Goal: Task Accomplishment & Management: Use online tool/utility

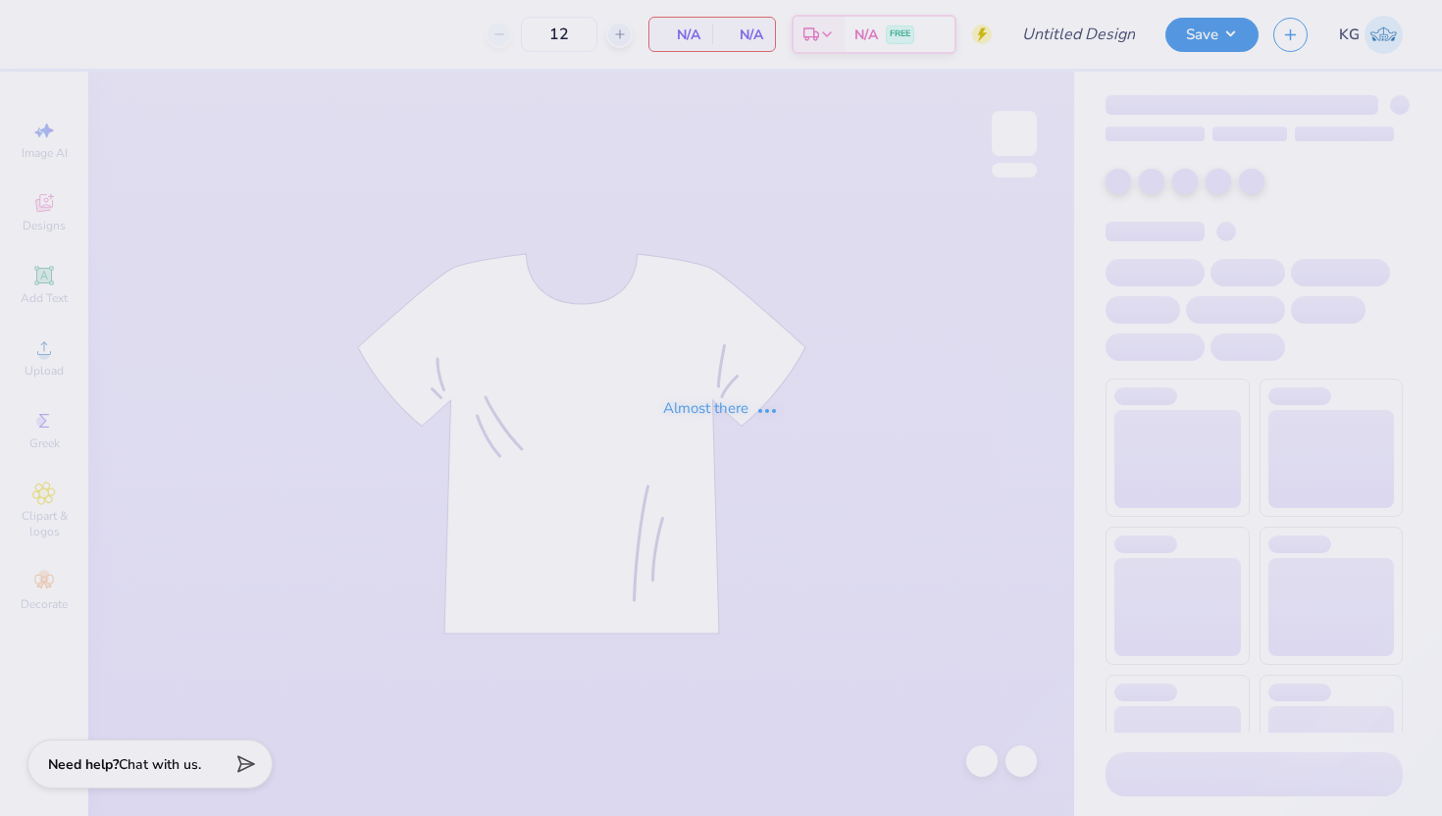
type input "PHA store"
type input "50"
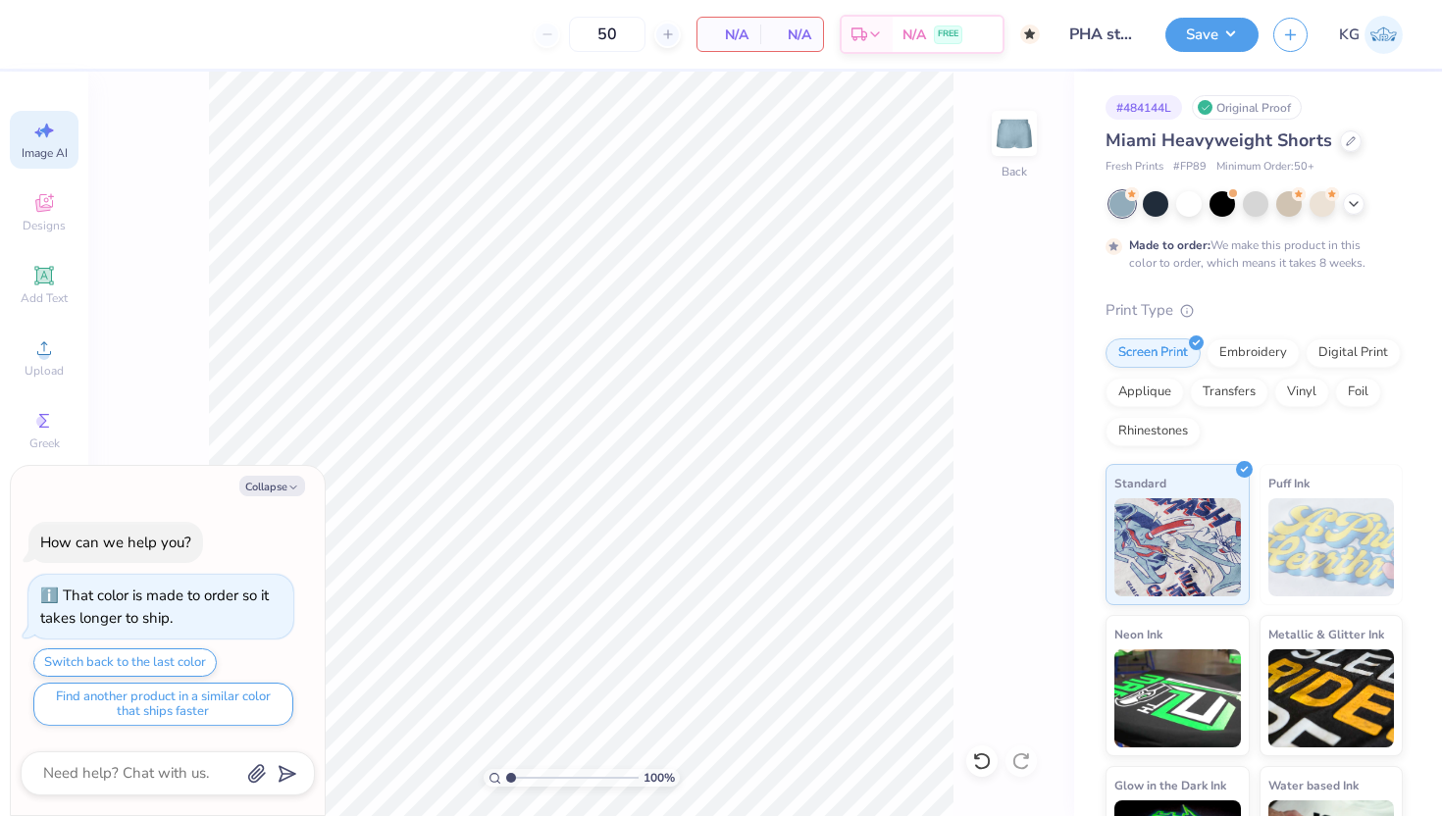
click at [44, 149] on span "Image AI" at bounding box center [45, 153] width 46 height 16
type textarea "x"
select select "4"
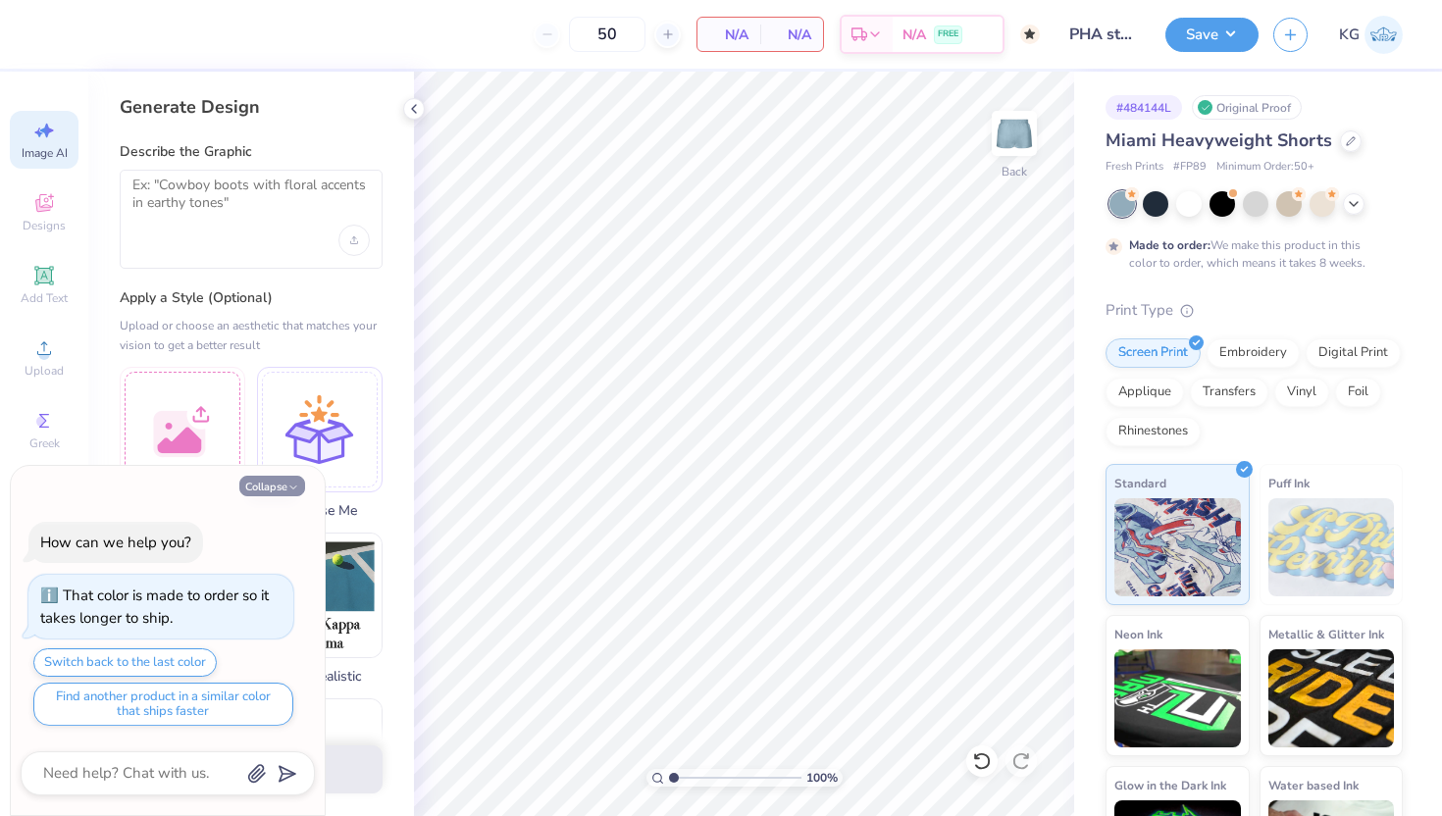
click at [266, 486] on button "Collapse" at bounding box center [272, 486] width 66 height 21
type textarea "x"
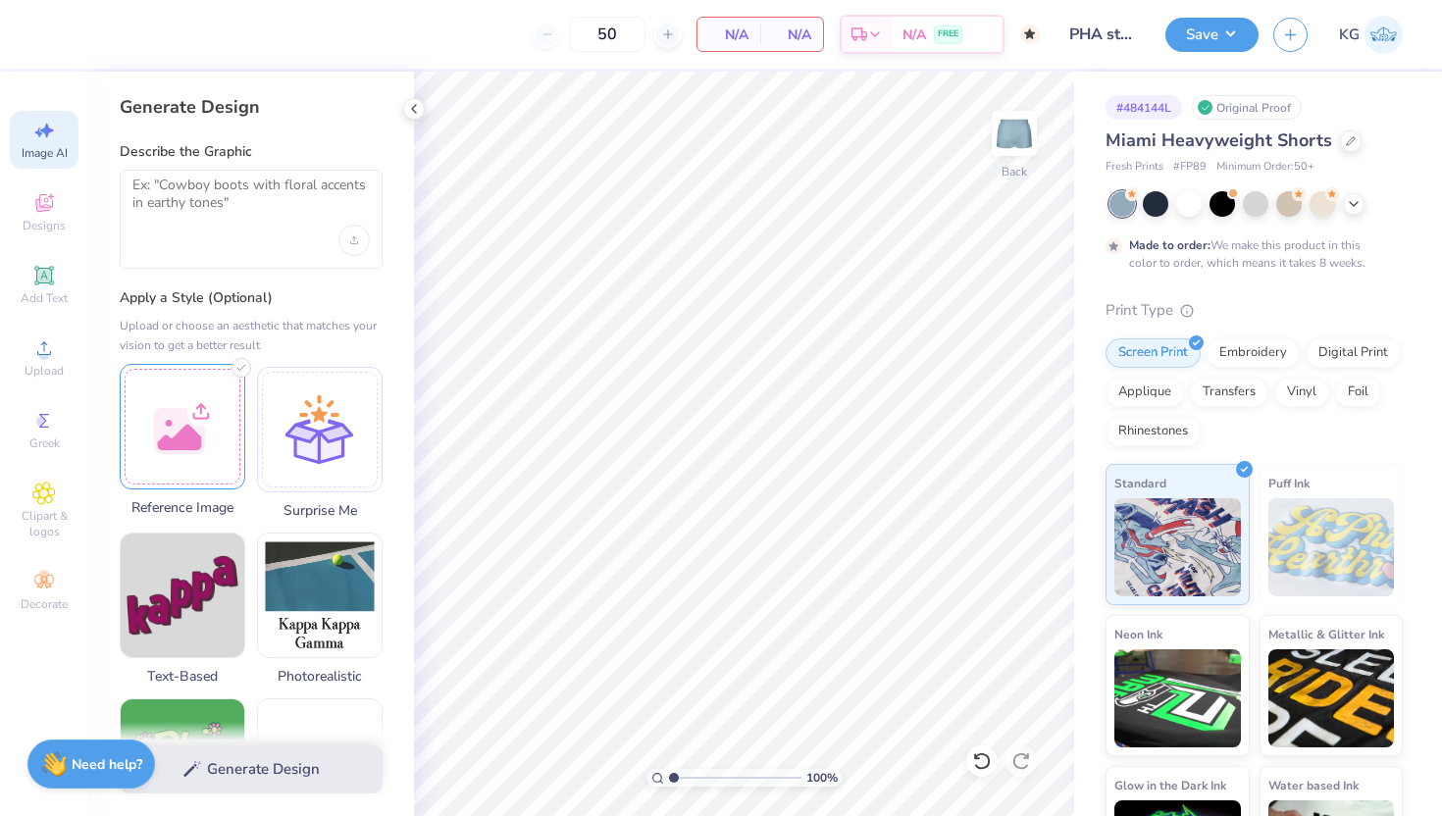
click at [196, 441] on div at bounding box center [183, 427] width 126 height 126
click at [235, 223] on textarea at bounding box center [250, 201] width 237 height 49
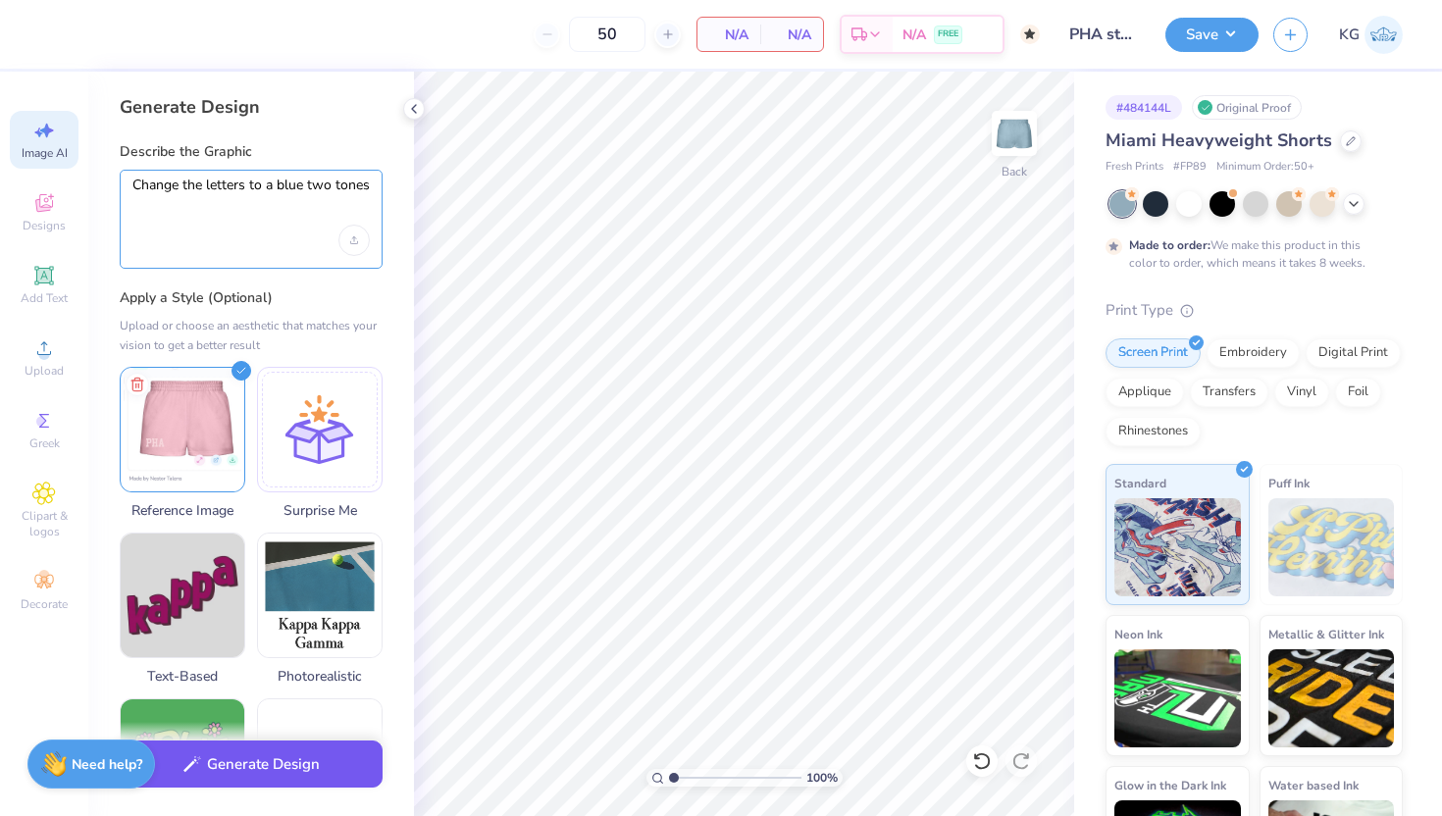
type textarea "Change the letters to a blue two tones"
click at [220, 782] on button "Generate Design" at bounding box center [251, 765] width 263 height 48
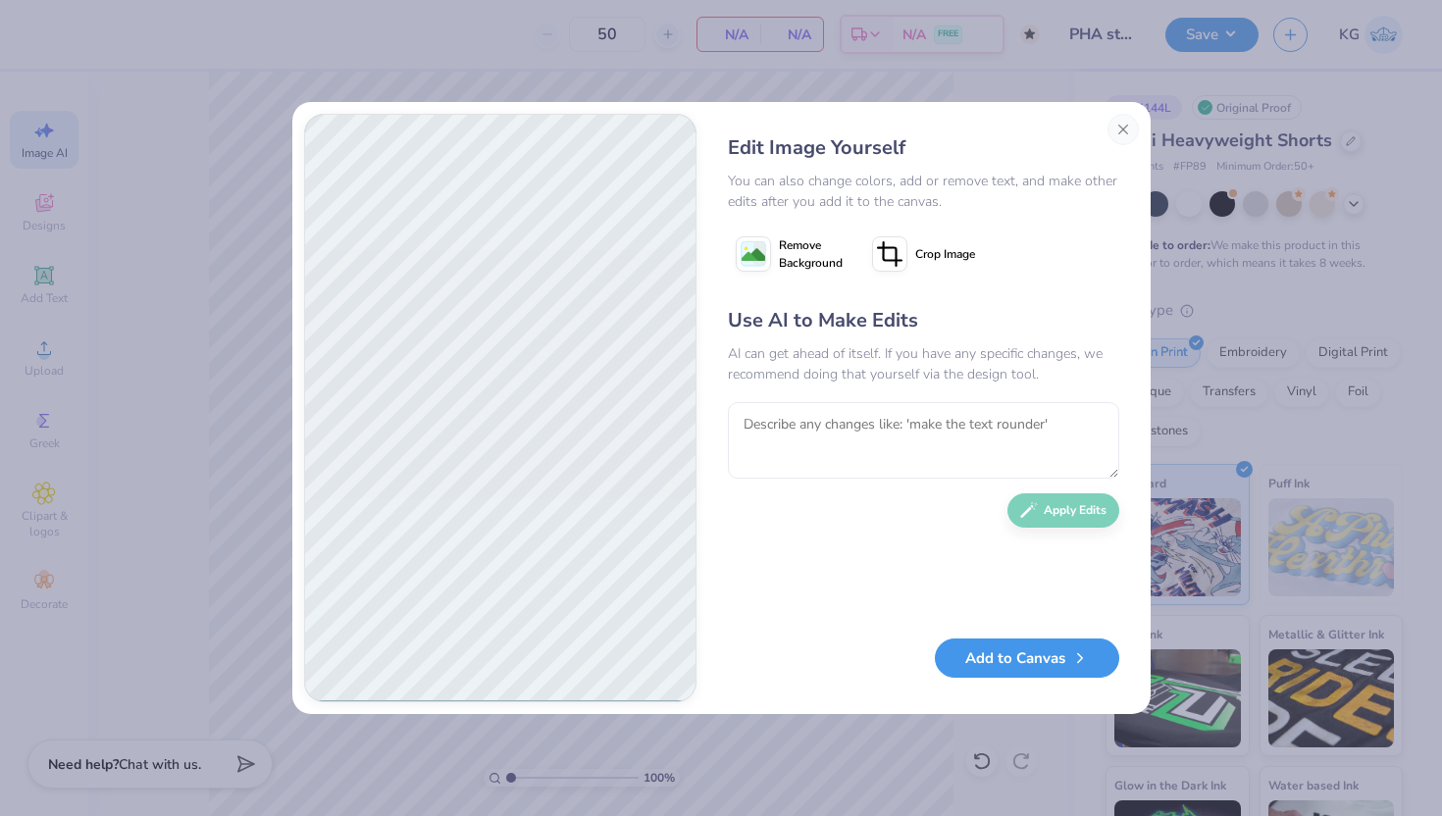
click at [1007, 665] on button "Add to Canvas" at bounding box center [1027, 659] width 184 height 40
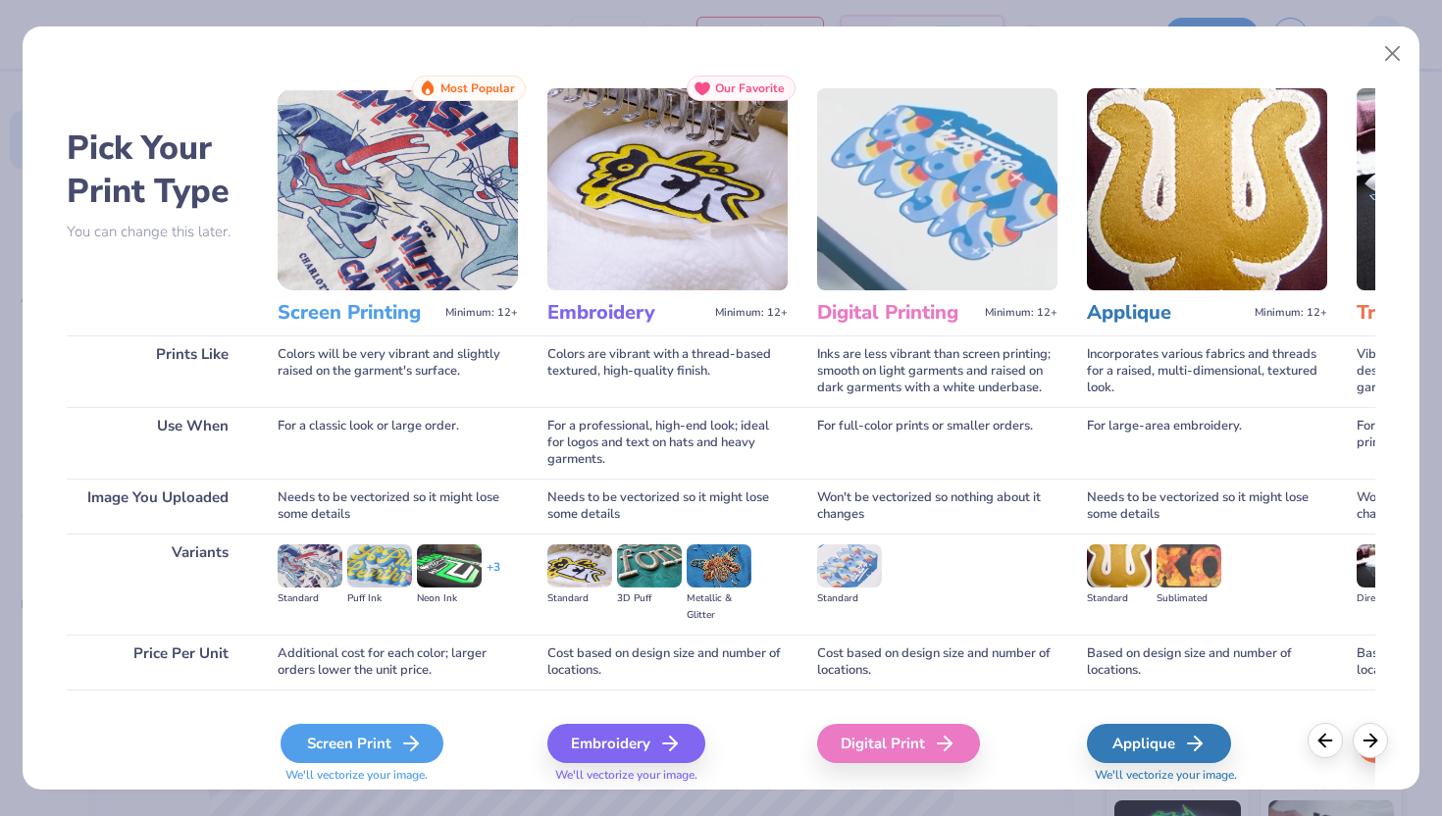
click at [347, 743] on div "Screen Print" at bounding box center [362, 743] width 163 height 39
click at [348, 743] on div "Screen Print" at bounding box center [362, 743] width 163 height 39
click at [399, 741] on icon at bounding box center [411, 744] width 24 height 24
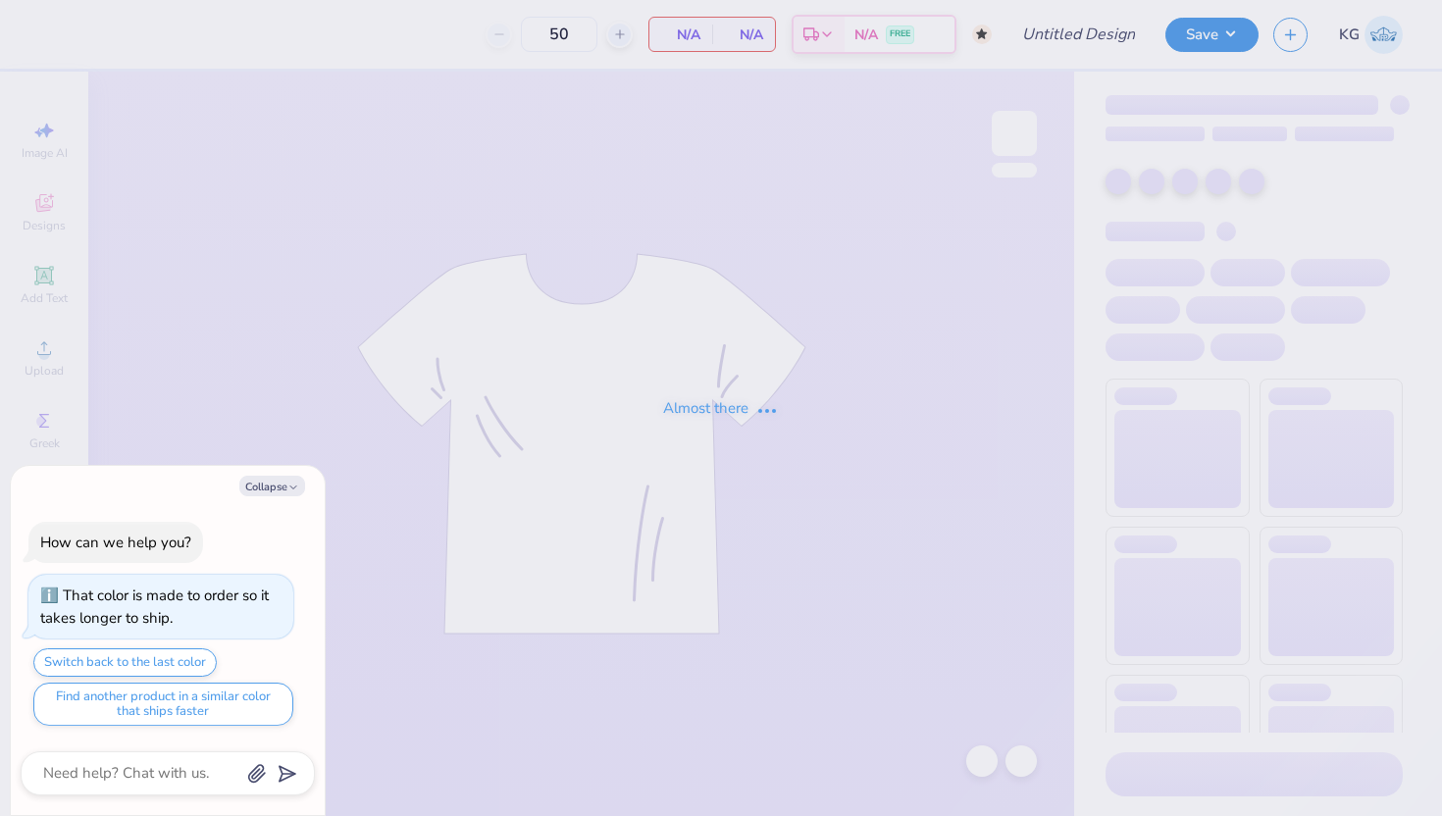
type textarea "x"
type input "PHA store"
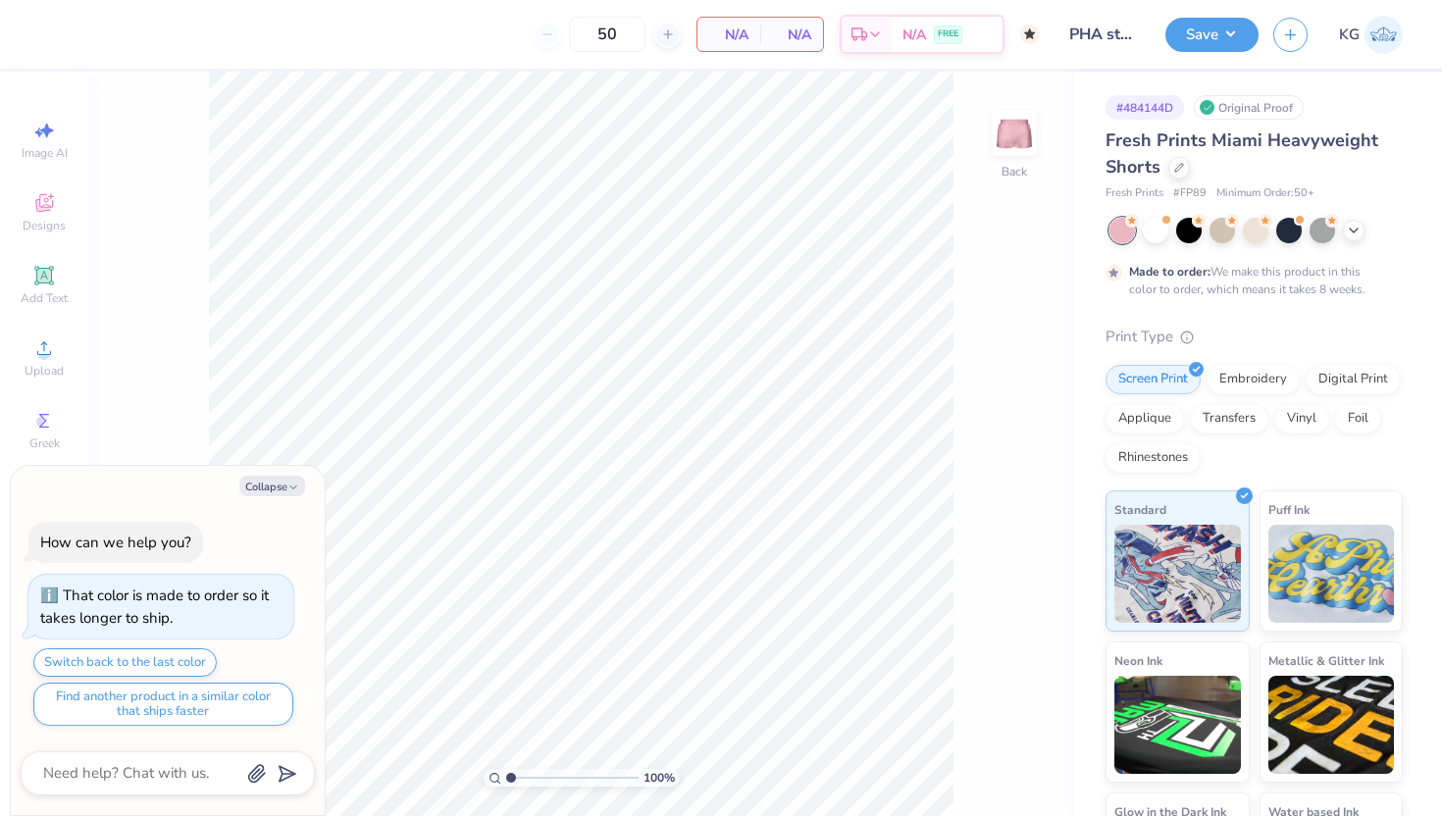
type textarea "x"
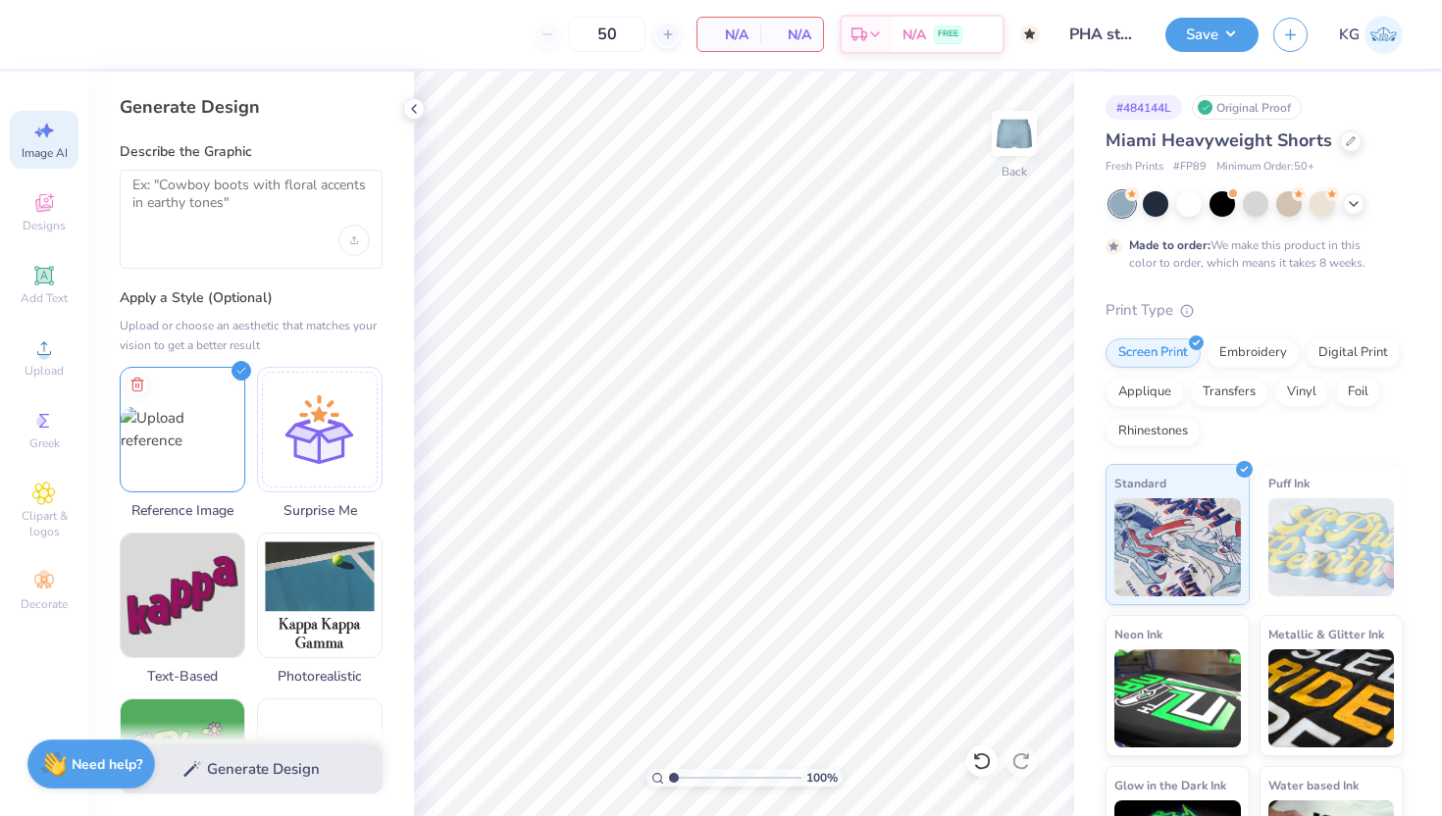
select select "4"
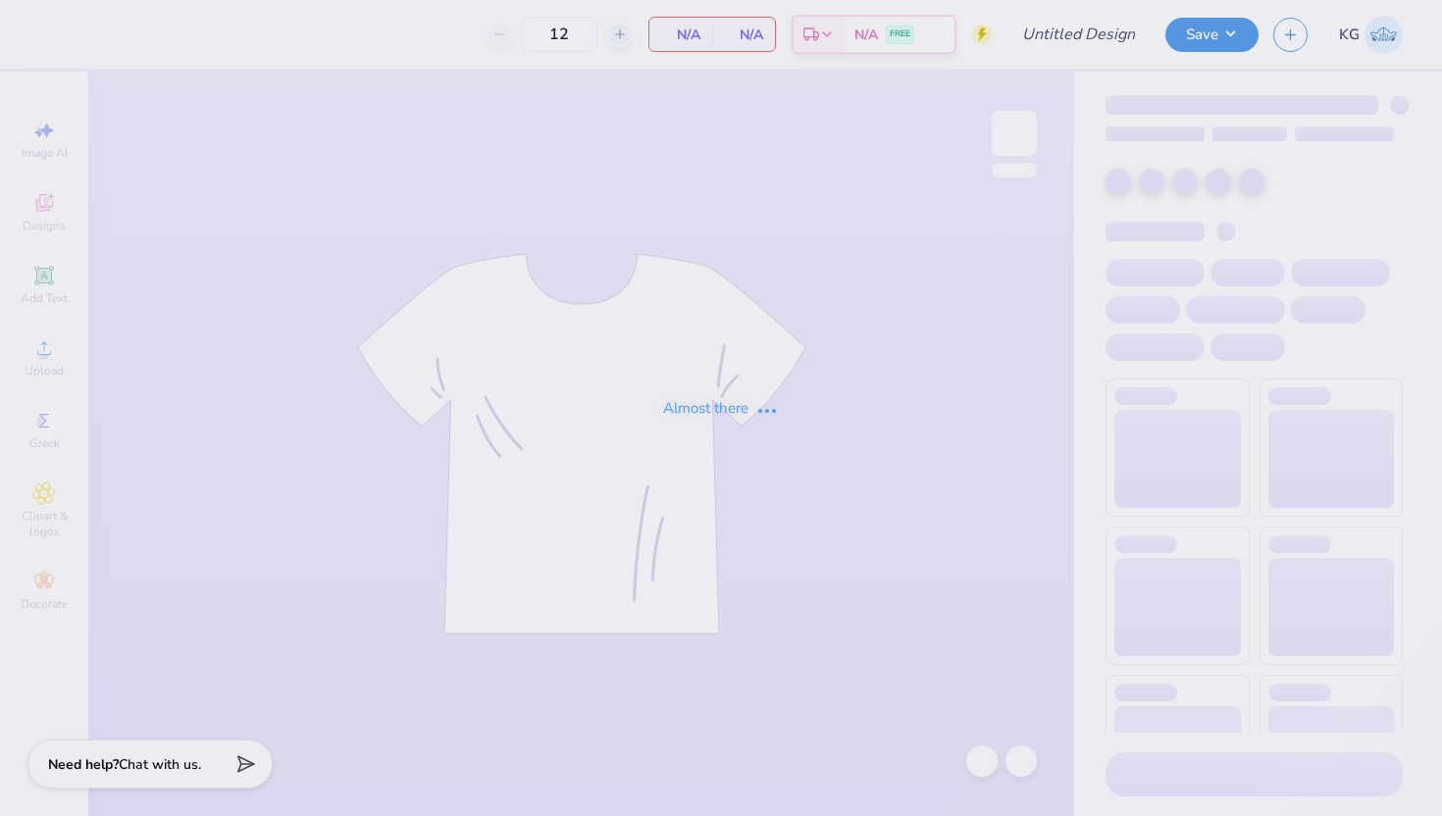
type input "PHA store"
type input "50"
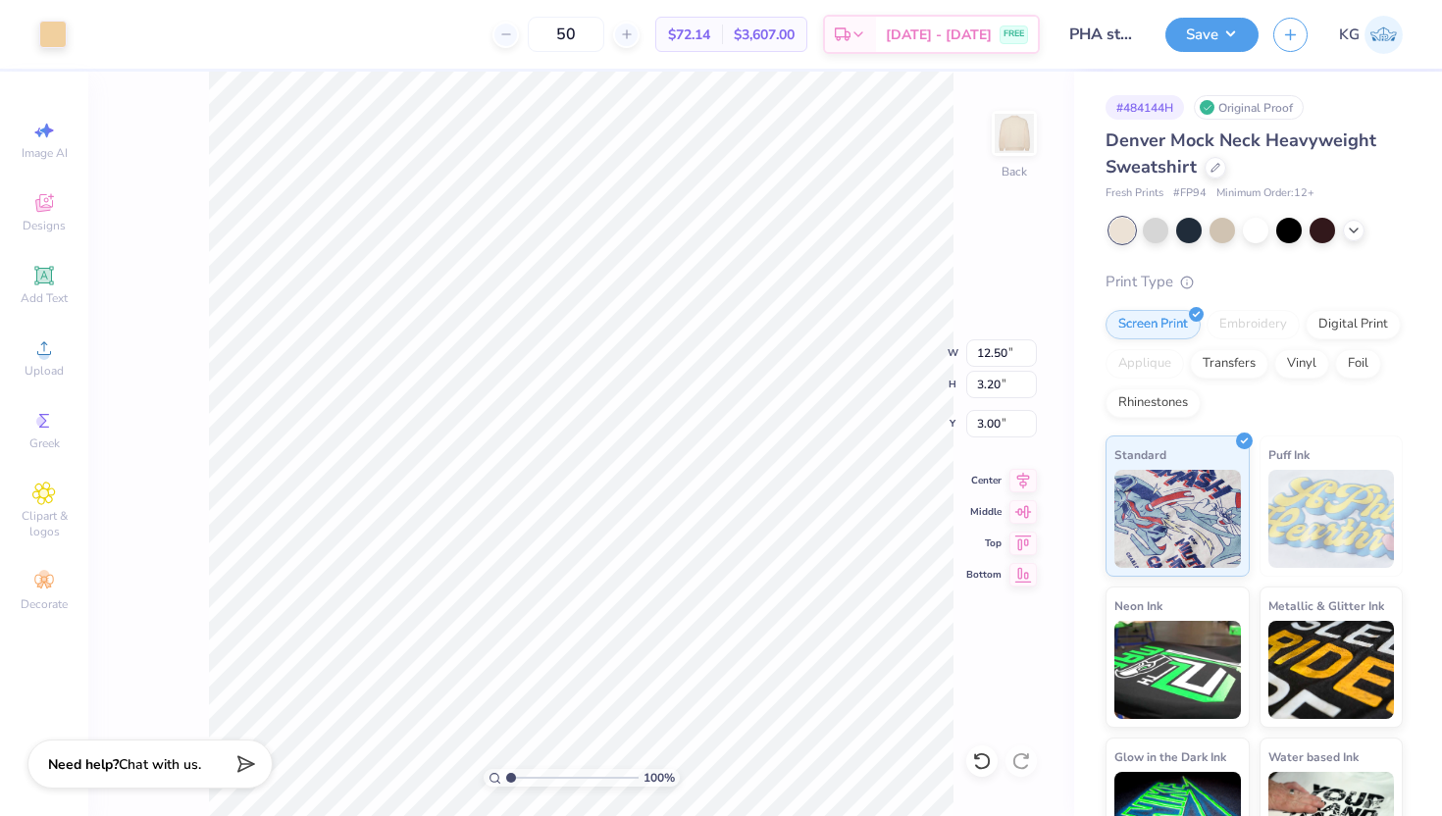
type input "14.66"
type input "3.76"
type input "3.00"
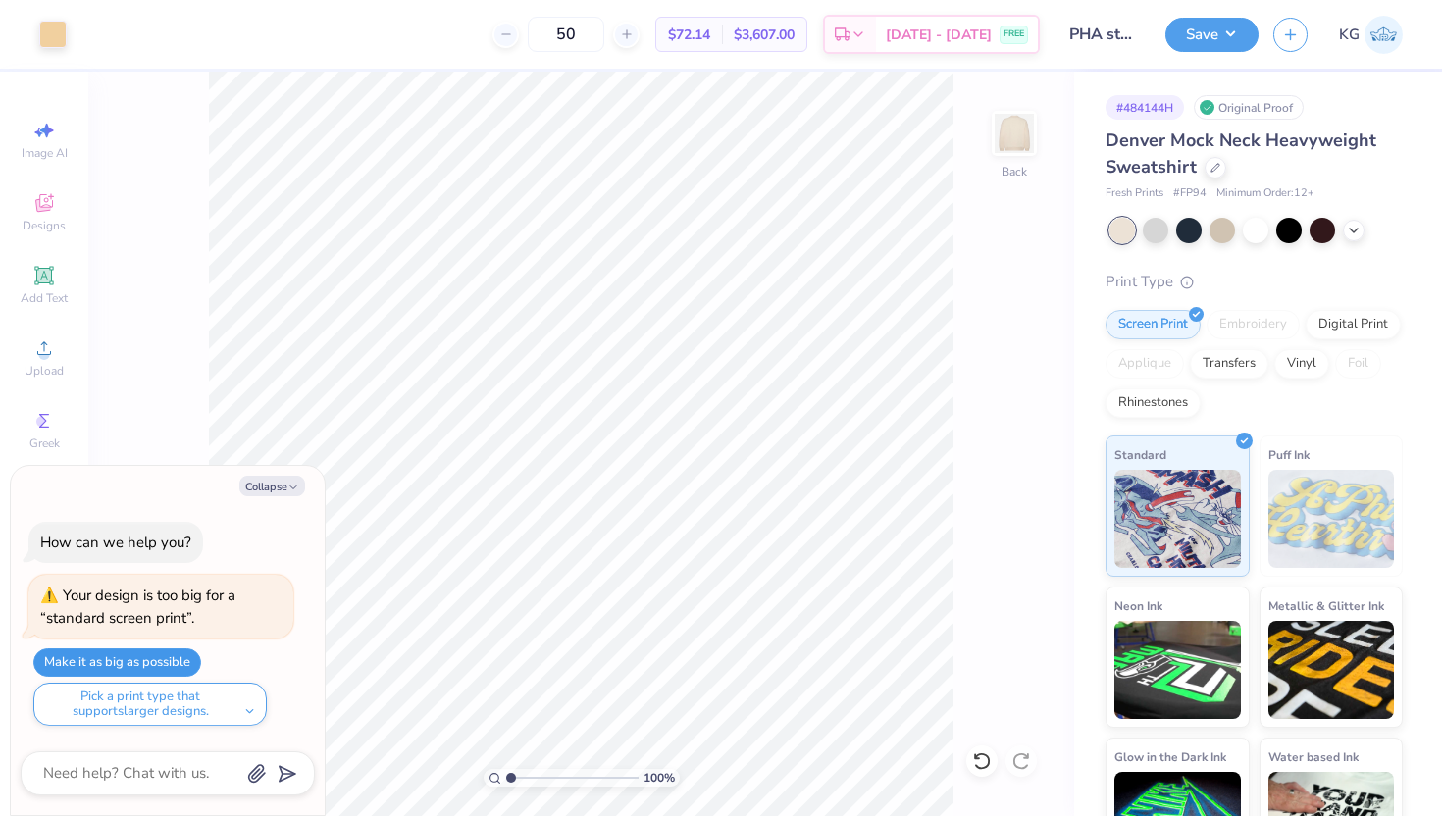
click at [119, 668] on button "Make it as big as possible" at bounding box center [117, 663] width 168 height 28
click at [79, 669] on button "Make it as big as possible" at bounding box center [117, 663] width 168 height 28
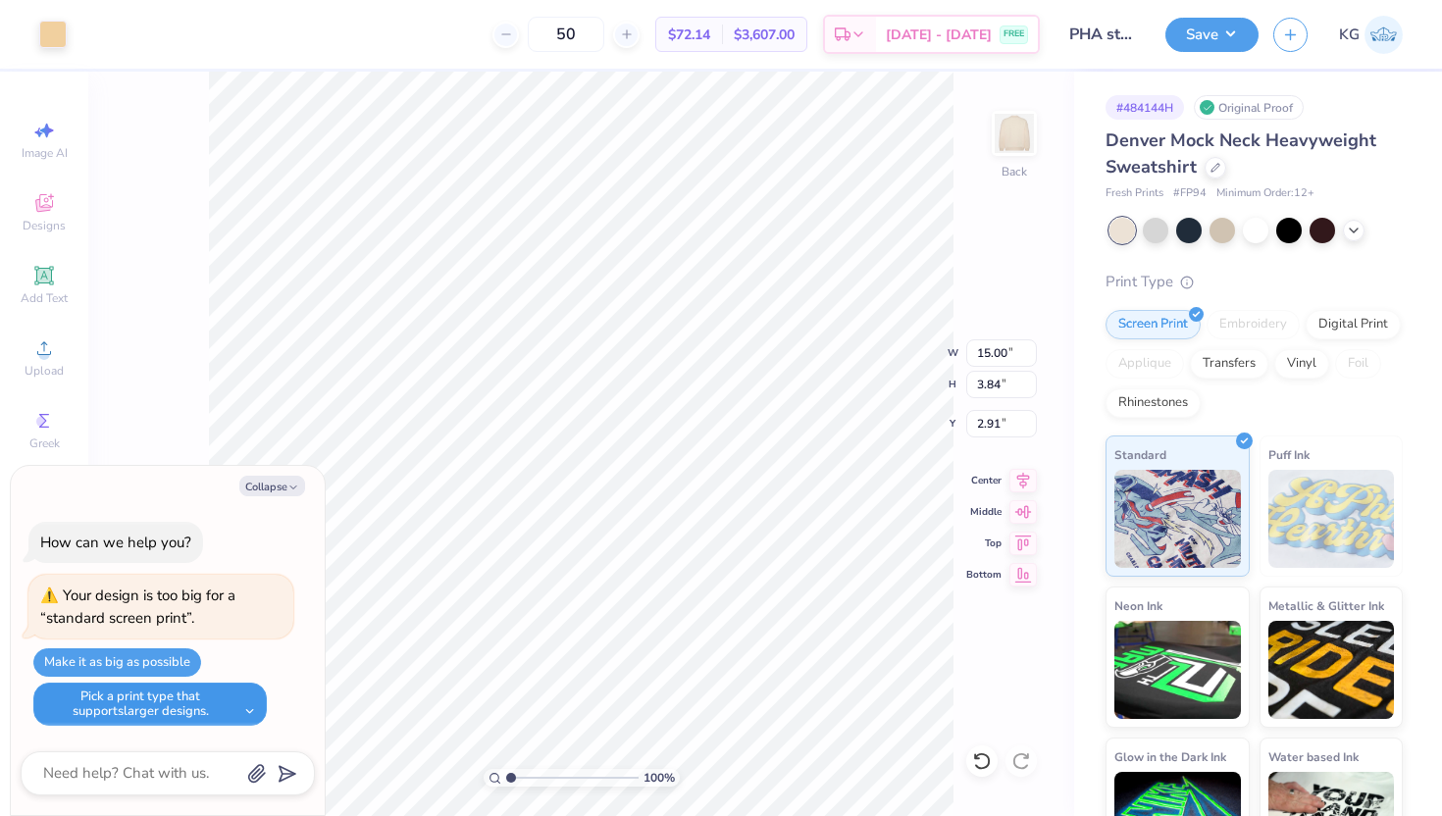
click at [123, 707] on button "Pick a print type that supports larger designs." at bounding box center [150, 704] width 234 height 43
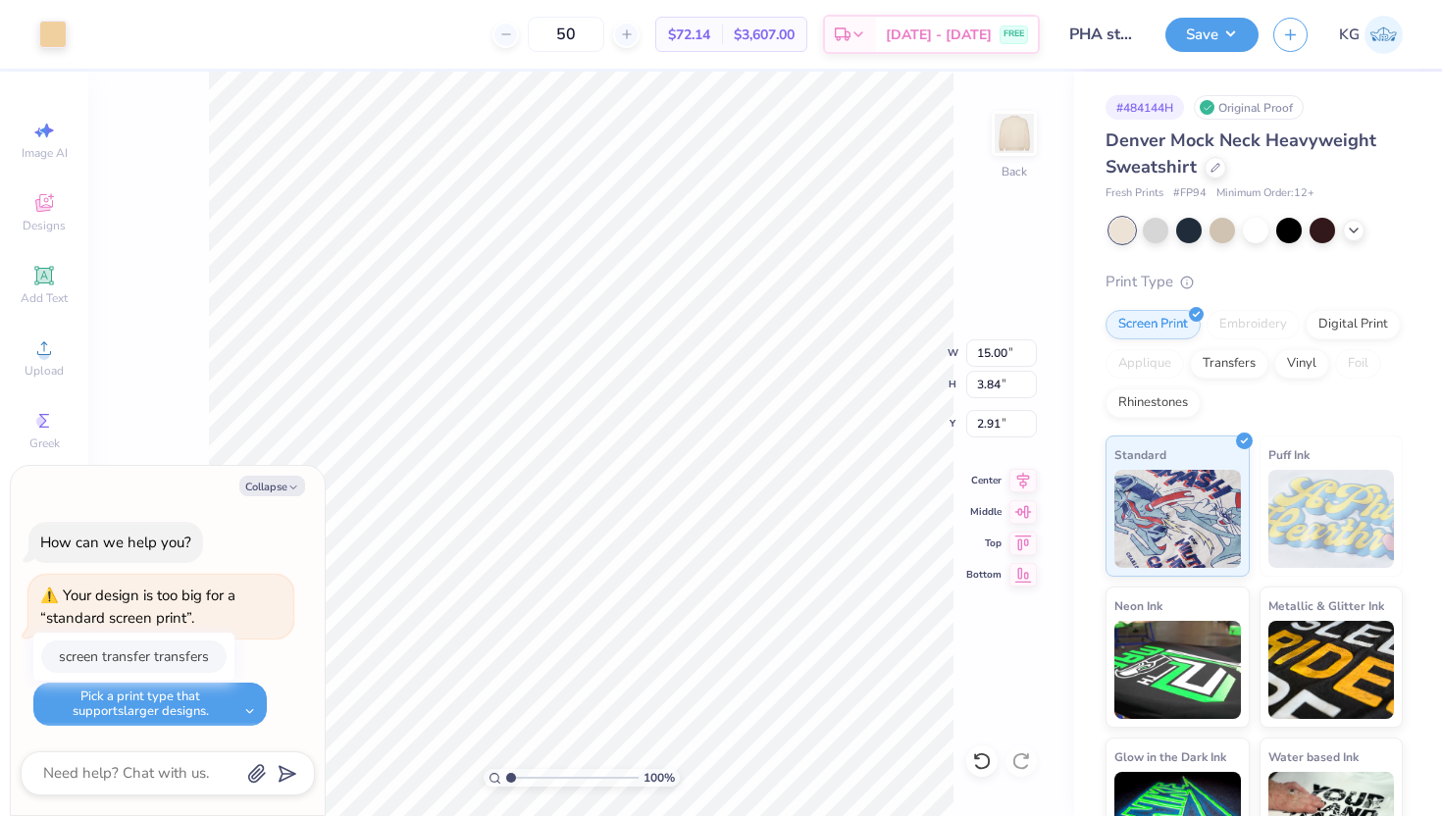
click at [121, 653] on button "screen transfer transfers" at bounding box center [133, 657] width 185 height 32
type textarea "x"
type input "15.03"
type input "3.85"
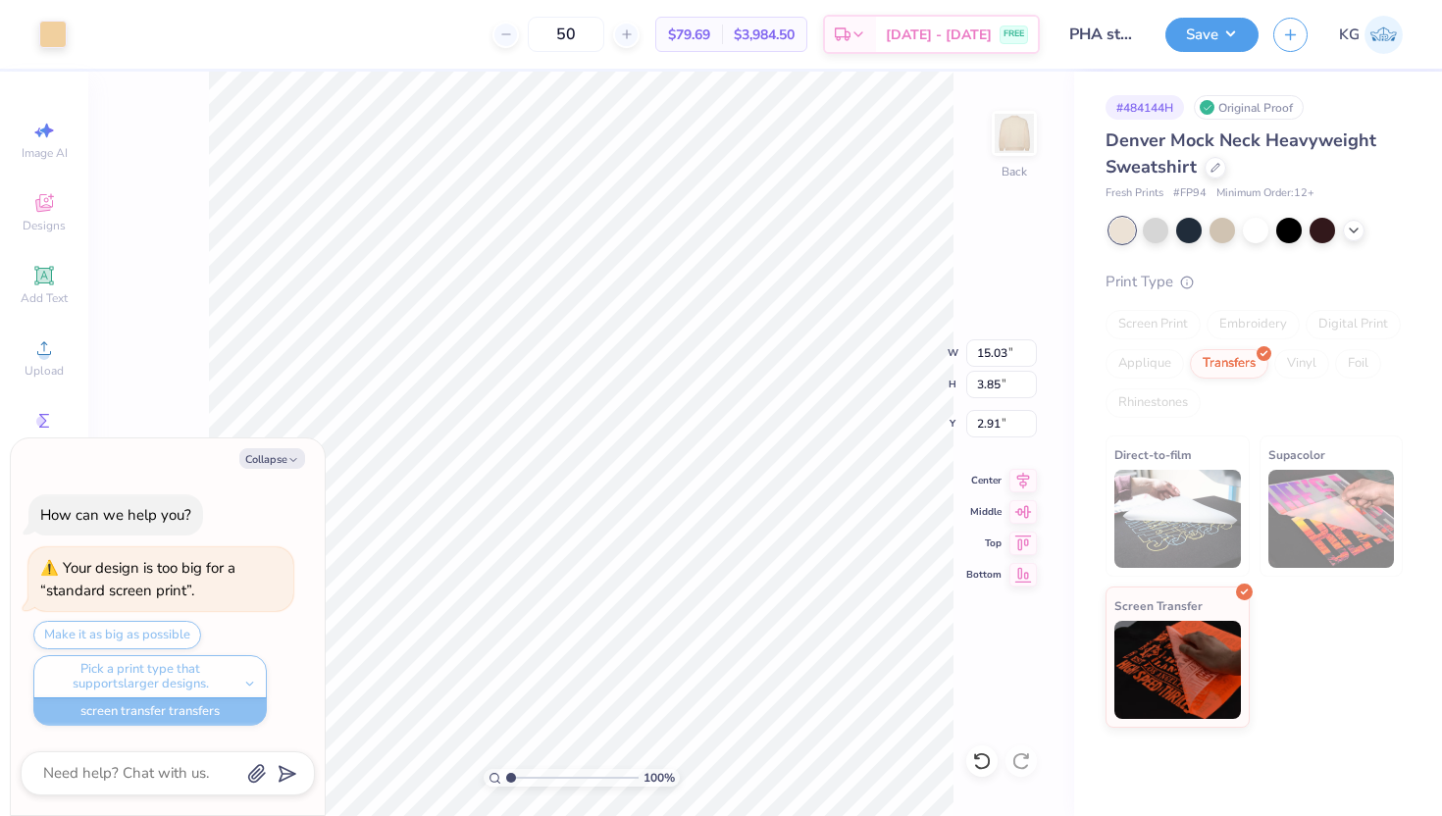
click at [121, 653] on div "Make it as big as possible Pick a print type that supports larger designs. scre…" at bounding box center [163, 673] width 260 height 105
click at [122, 637] on div "Make it as big as possible Pick a print type that supports larger designs. scre…" at bounding box center [163, 673] width 260 height 105
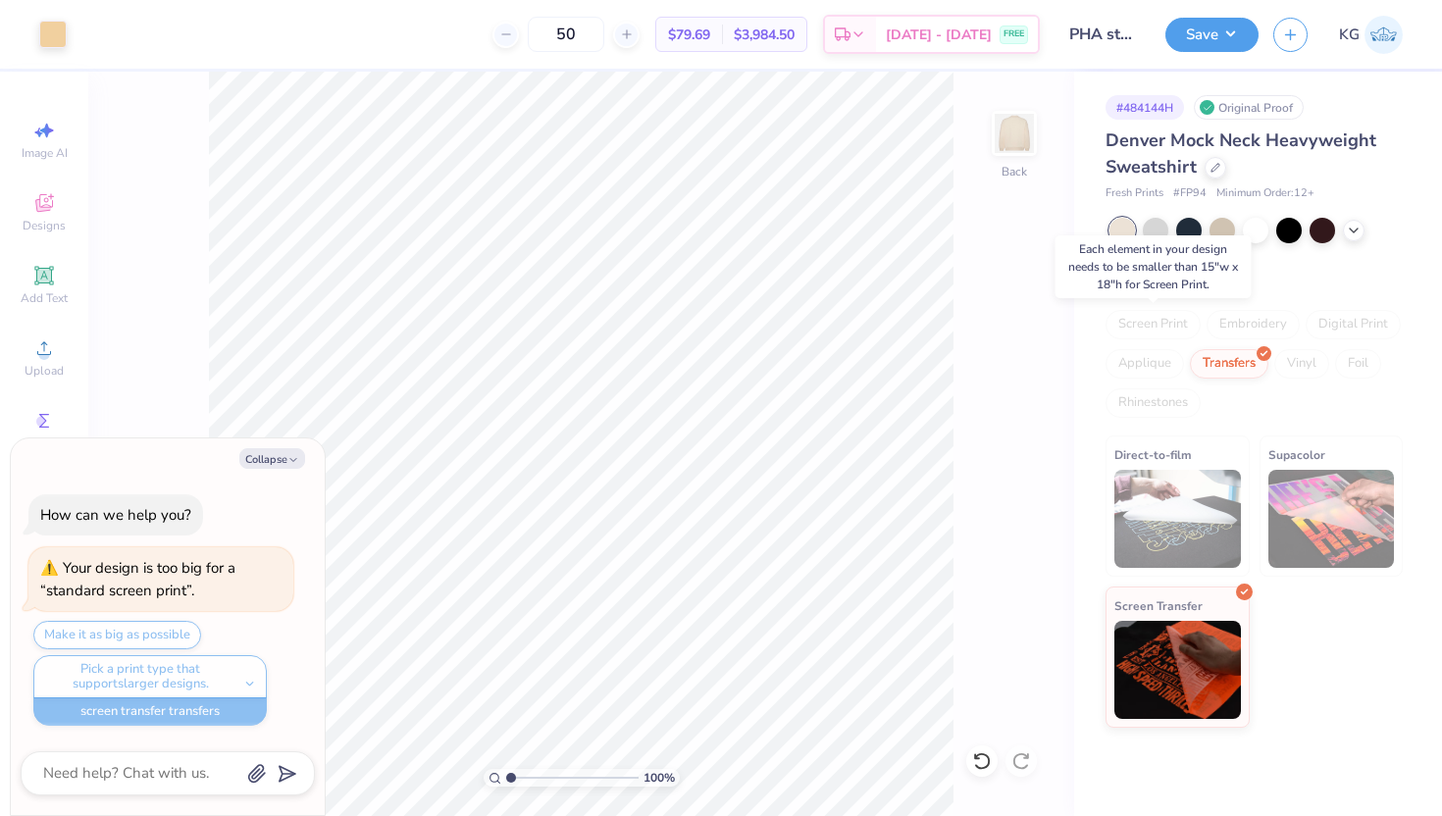
click at [1153, 331] on div "Screen Print" at bounding box center [1153, 324] width 95 height 29
click at [1173, 334] on div "Screen Print" at bounding box center [1153, 324] width 95 height 29
click at [1163, 329] on div "Screen Print" at bounding box center [1153, 324] width 95 height 29
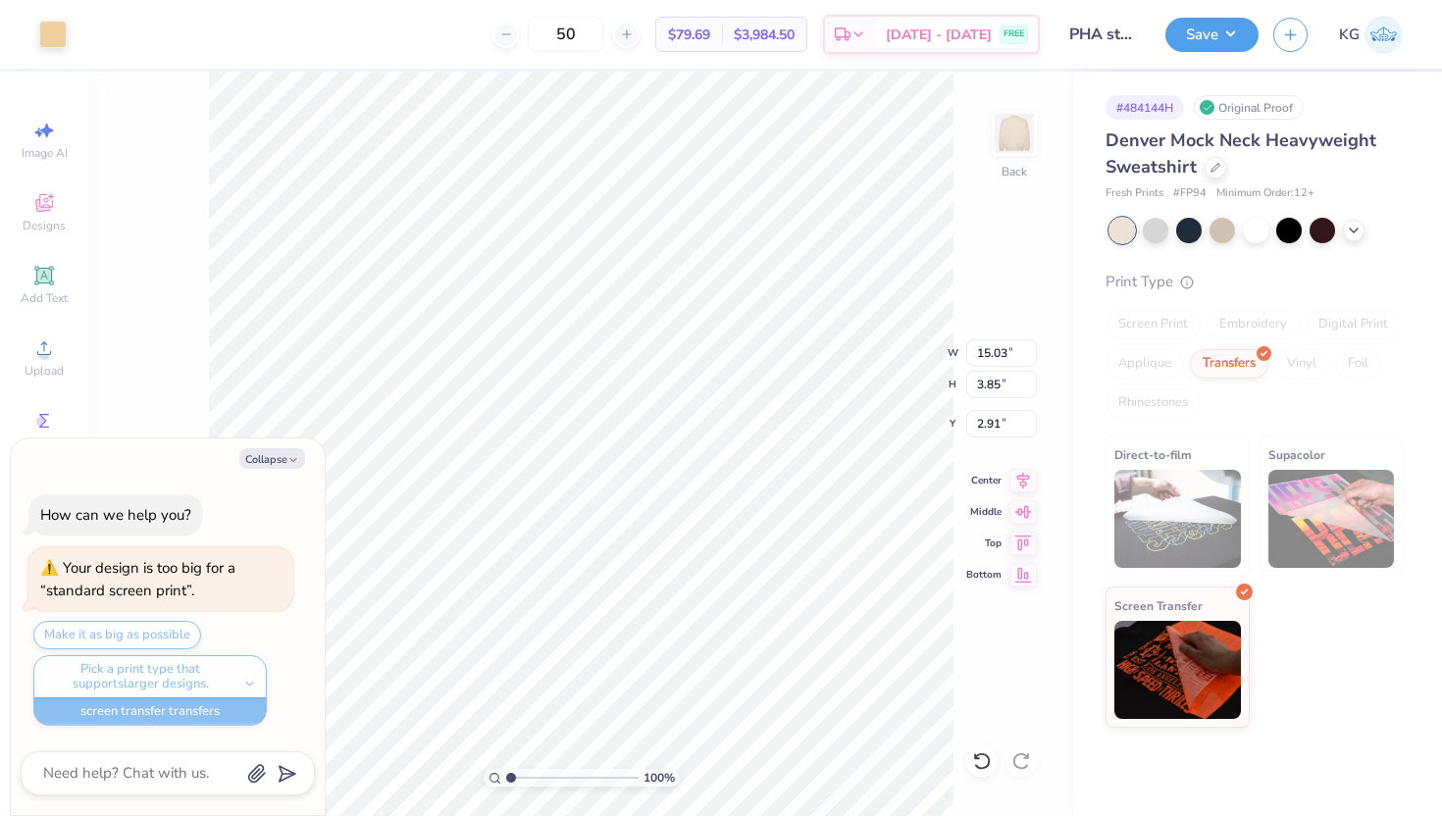
type textarea "x"
type input "5.68"
type textarea "x"
type input "12.58"
type input "3.22"
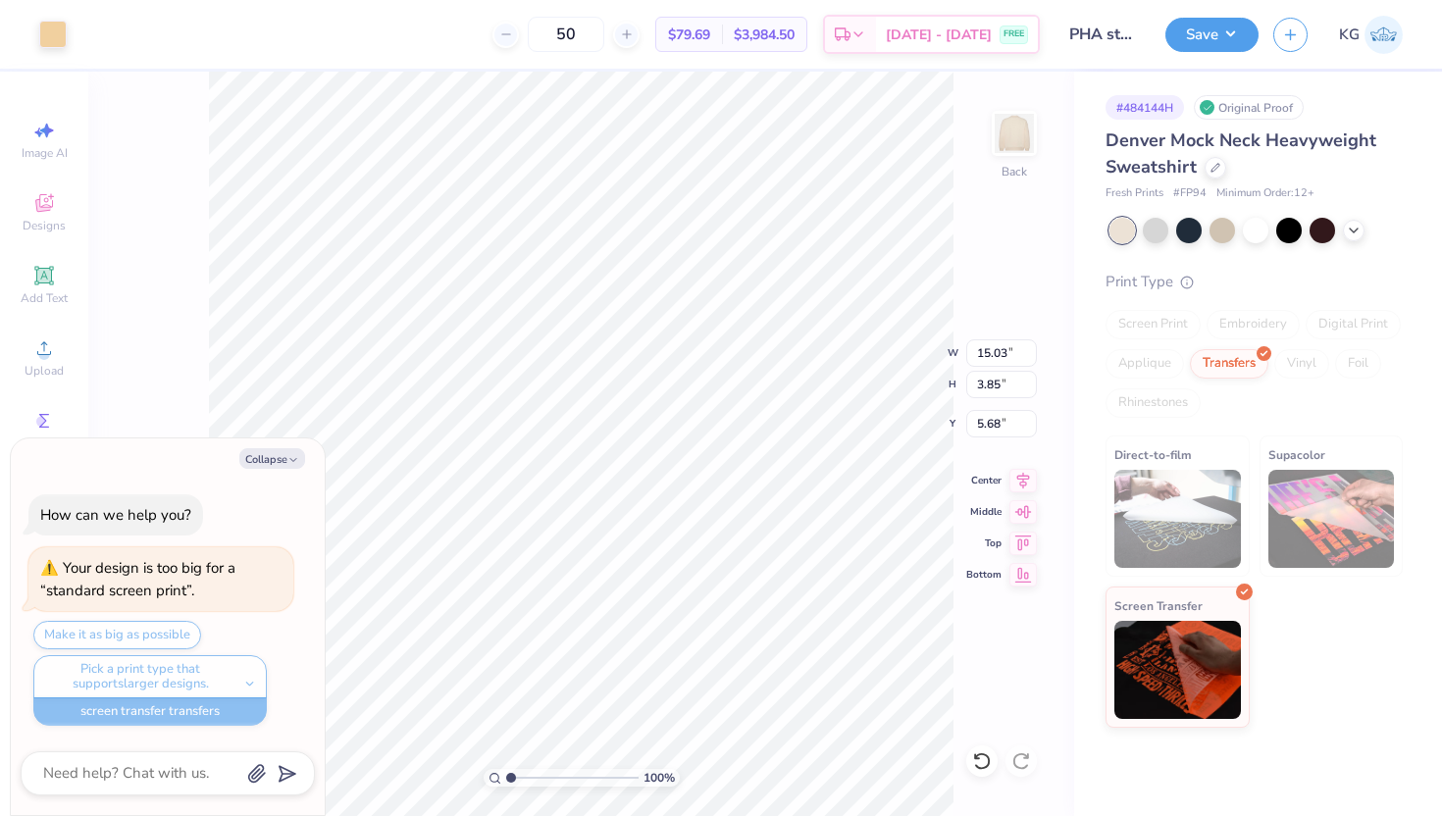
type input "6.31"
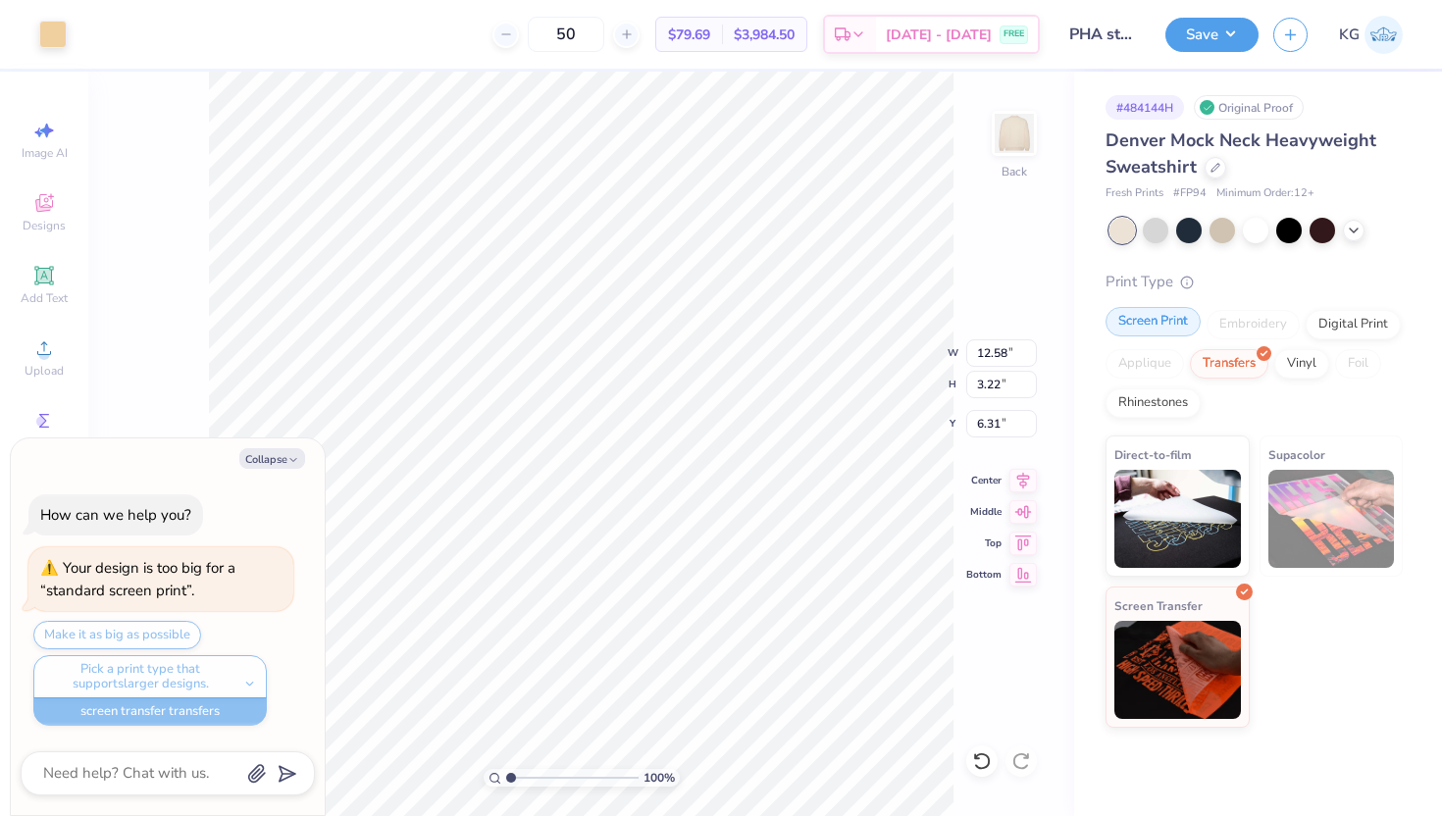
click at [1137, 317] on div "Screen Print" at bounding box center [1153, 321] width 95 height 29
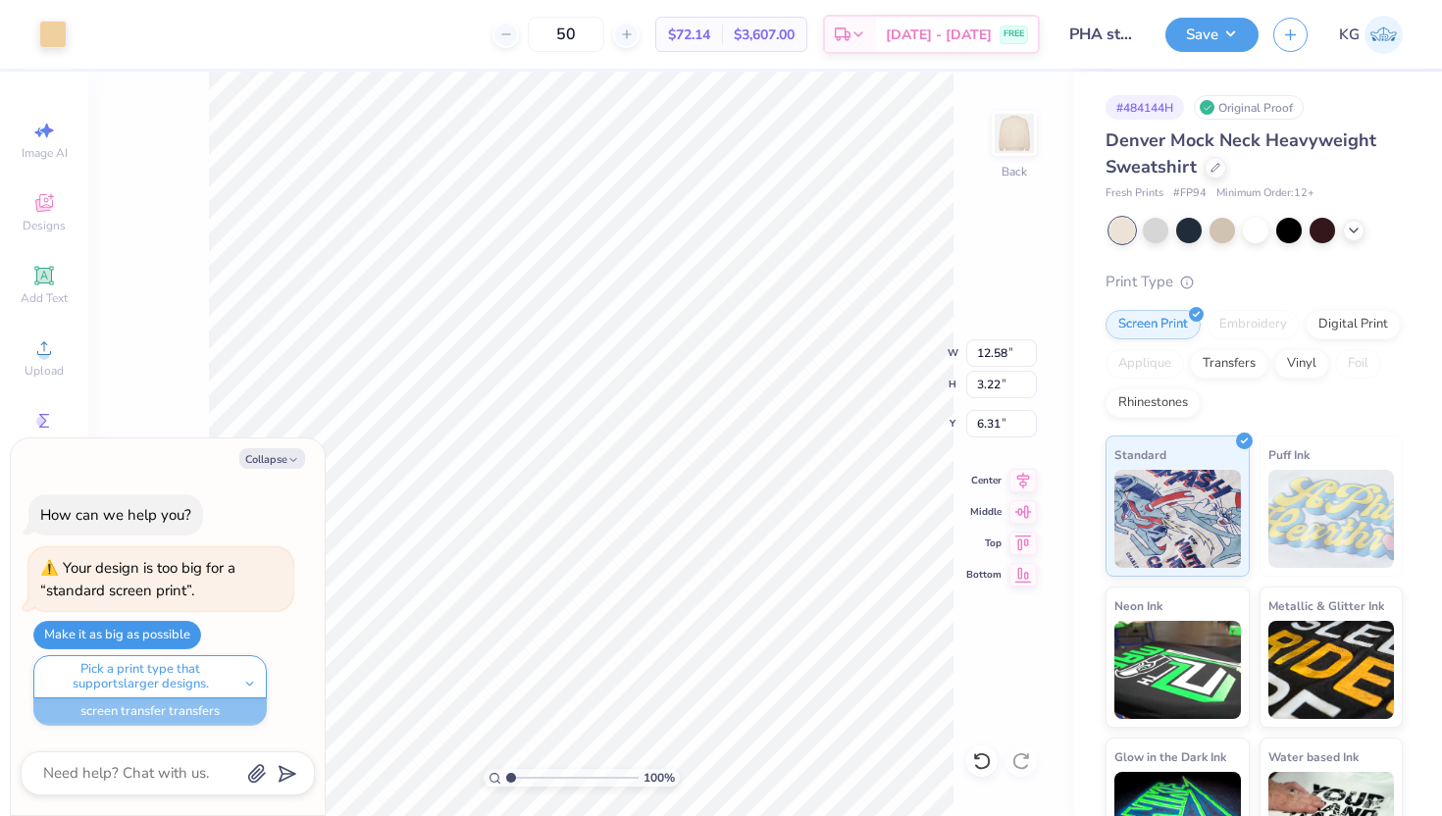
click at [173, 633] on button "Make it as big as possible" at bounding box center [117, 635] width 168 height 28
type textarea "x"
type input "15.00"
type input "3.84"
type input "2.91"
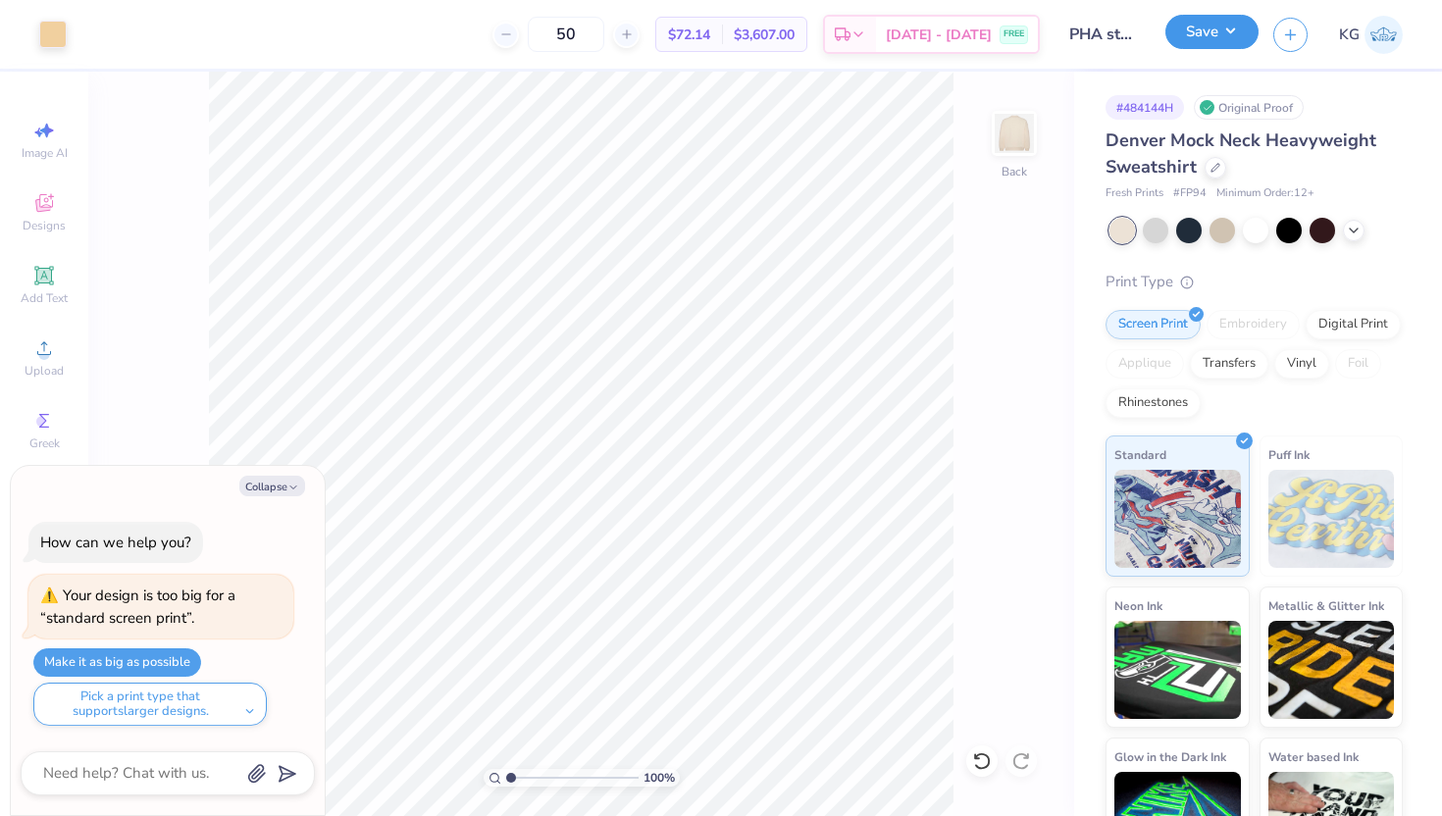
click at [1215, 37] on button "Save" at bounding box center [1212, 32] width 93 height 34
type textarea "x"
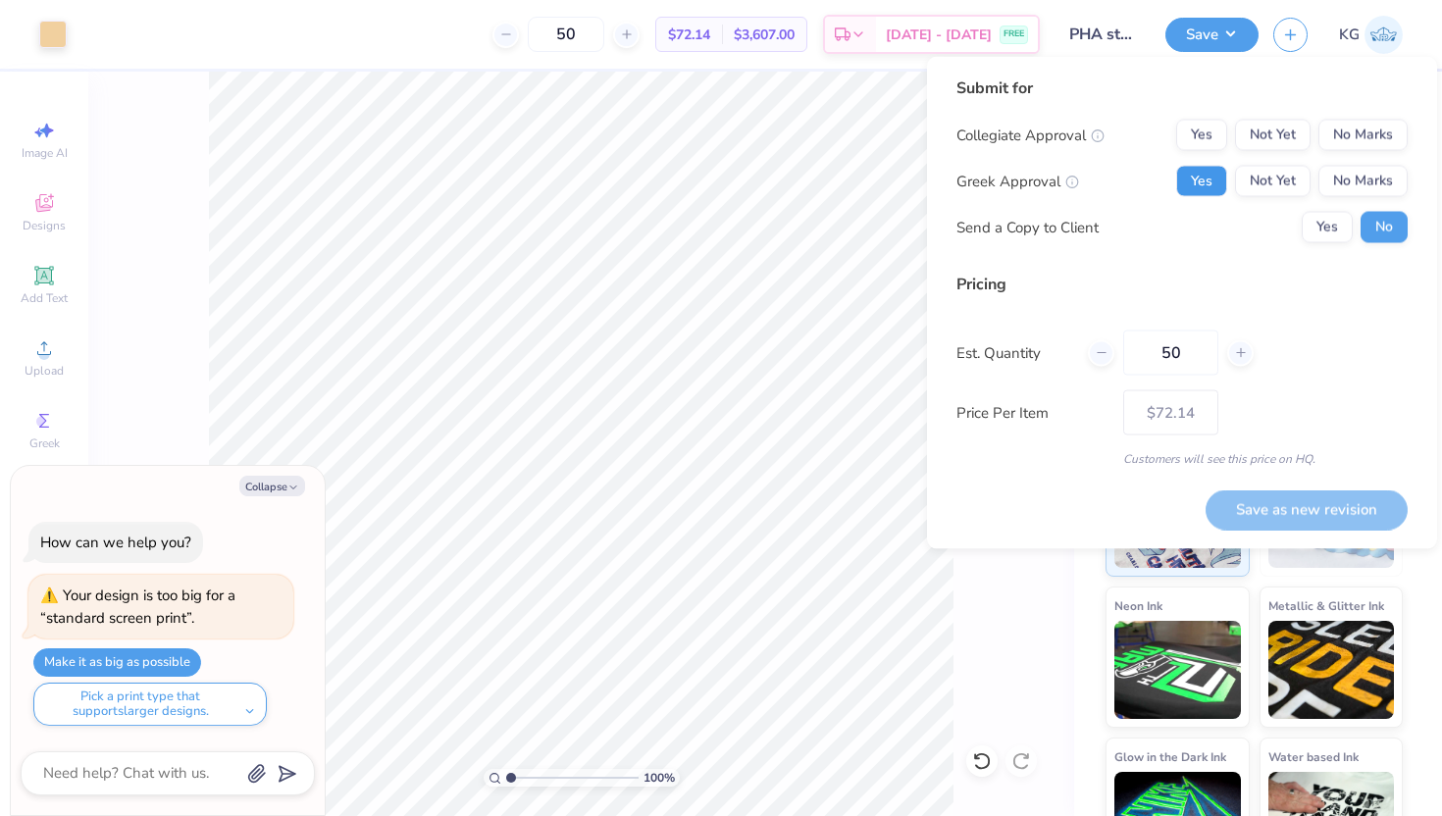
click at [1221, 184] on button "Yes" at bounding box center [1201, 181] width 51 height 31
click at [1364, 149] on button "No Marks" at bounding box center [1363, 135] width 89 height 31
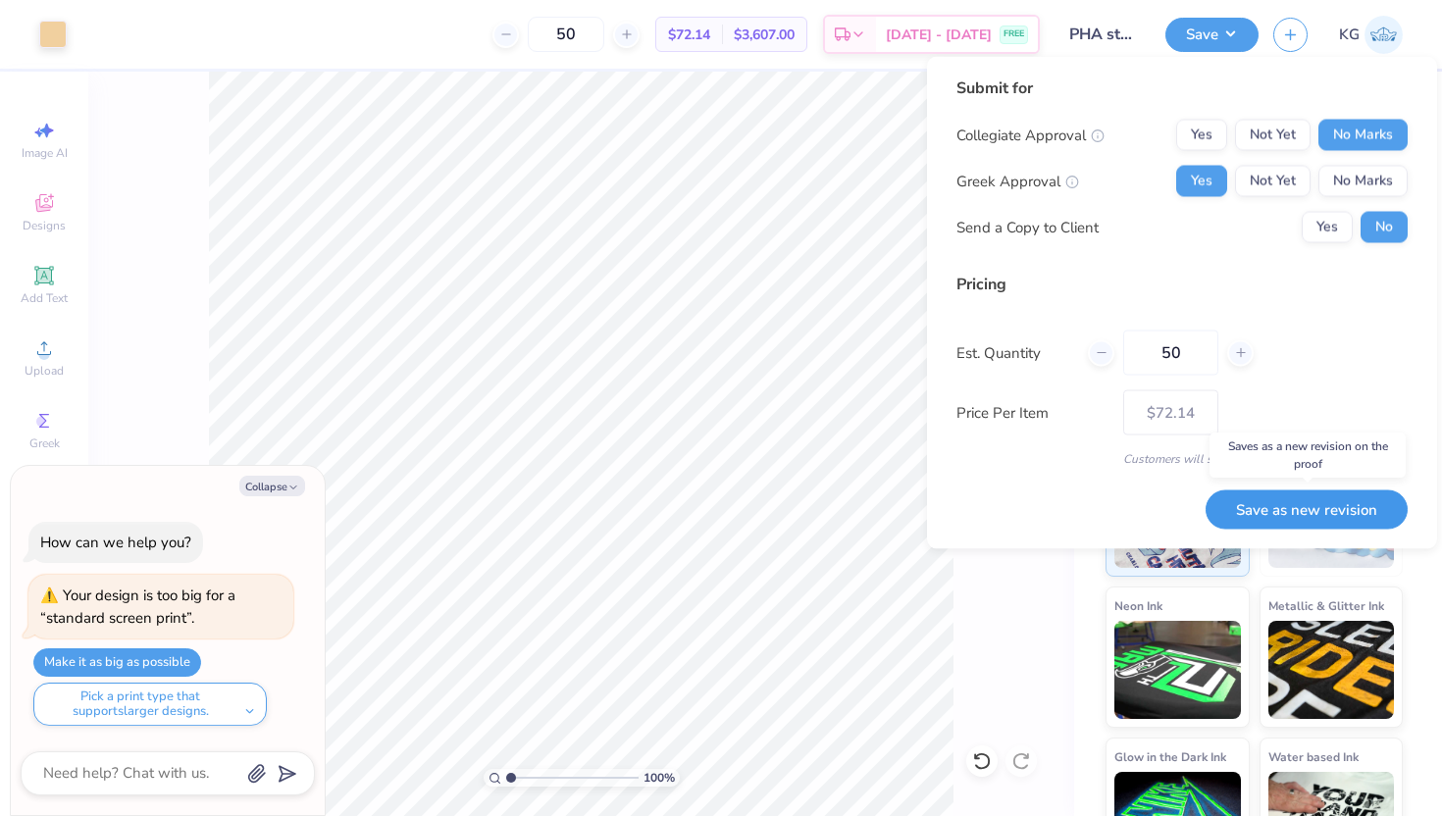
click at [1251, 507] on button "Save as new revision" at bounding box center [1307, 510] width 202 height 40
type input "$72.14"
type textarea "x"
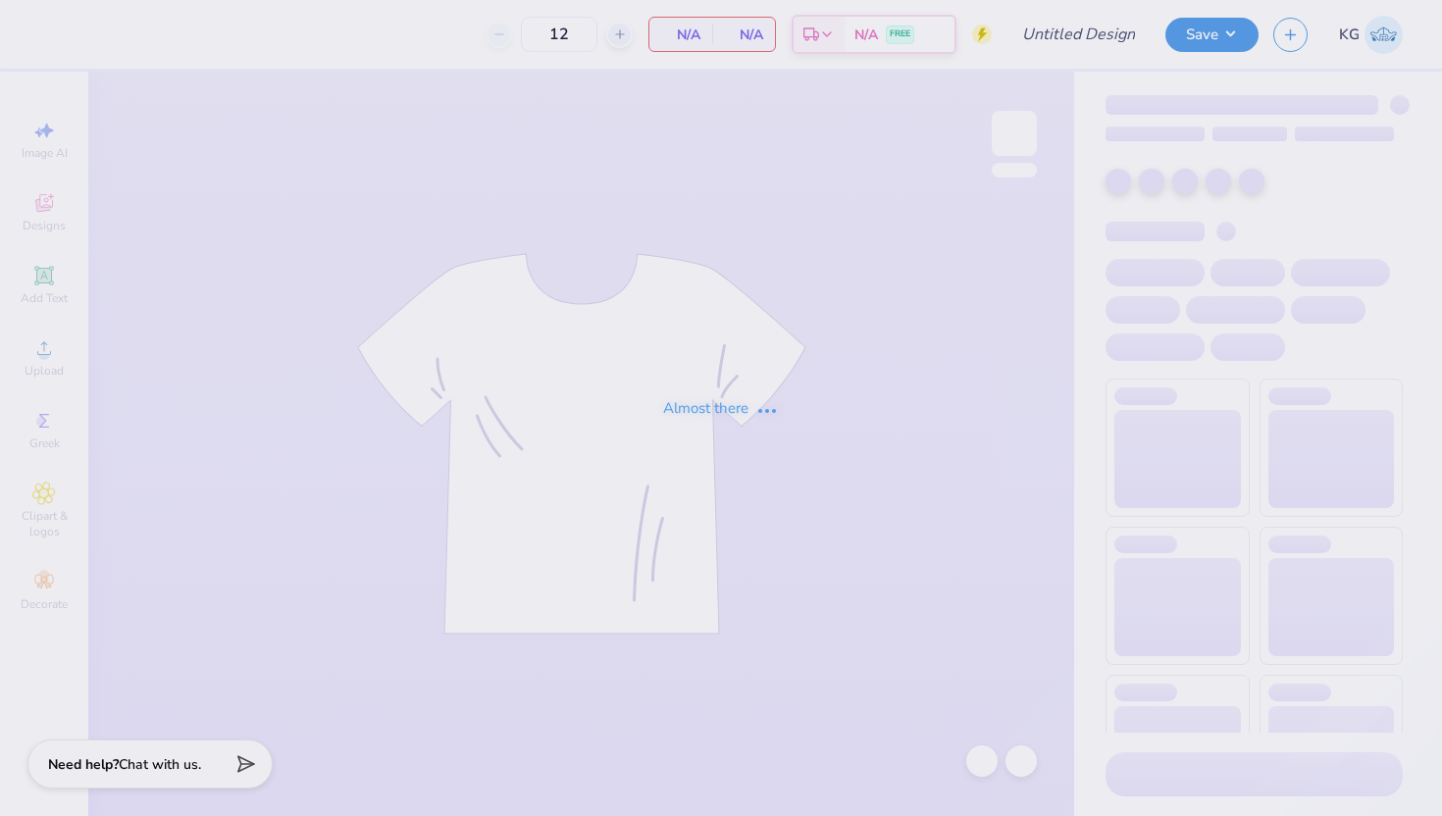
type input "PHA store"
type input "50"
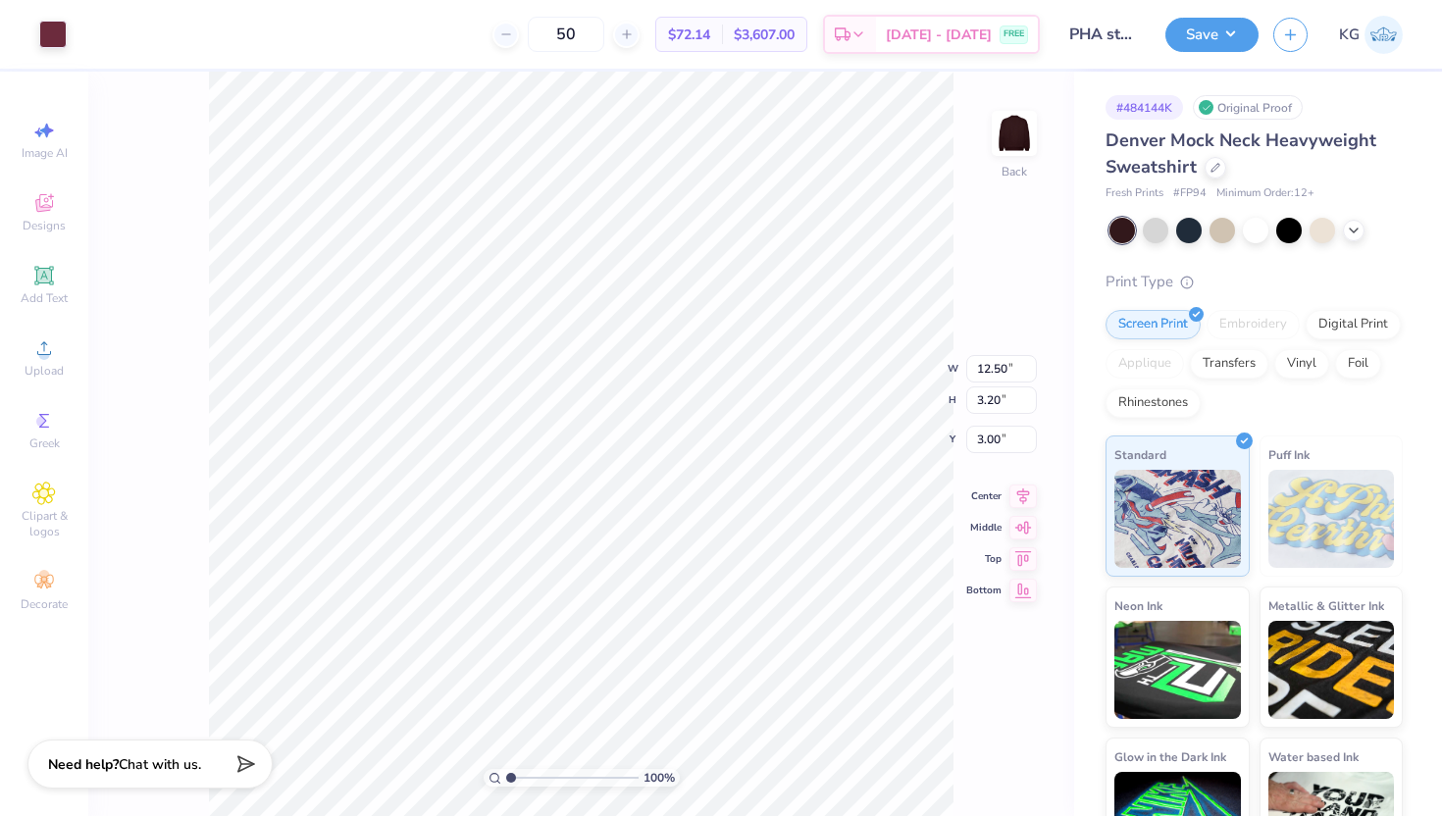
type input "13.47"
type input "3.45"
type input "3.00"
click at [151, 775] on div "Need help? Chat with us." at bounding box center [149, 761] width 245 height 49
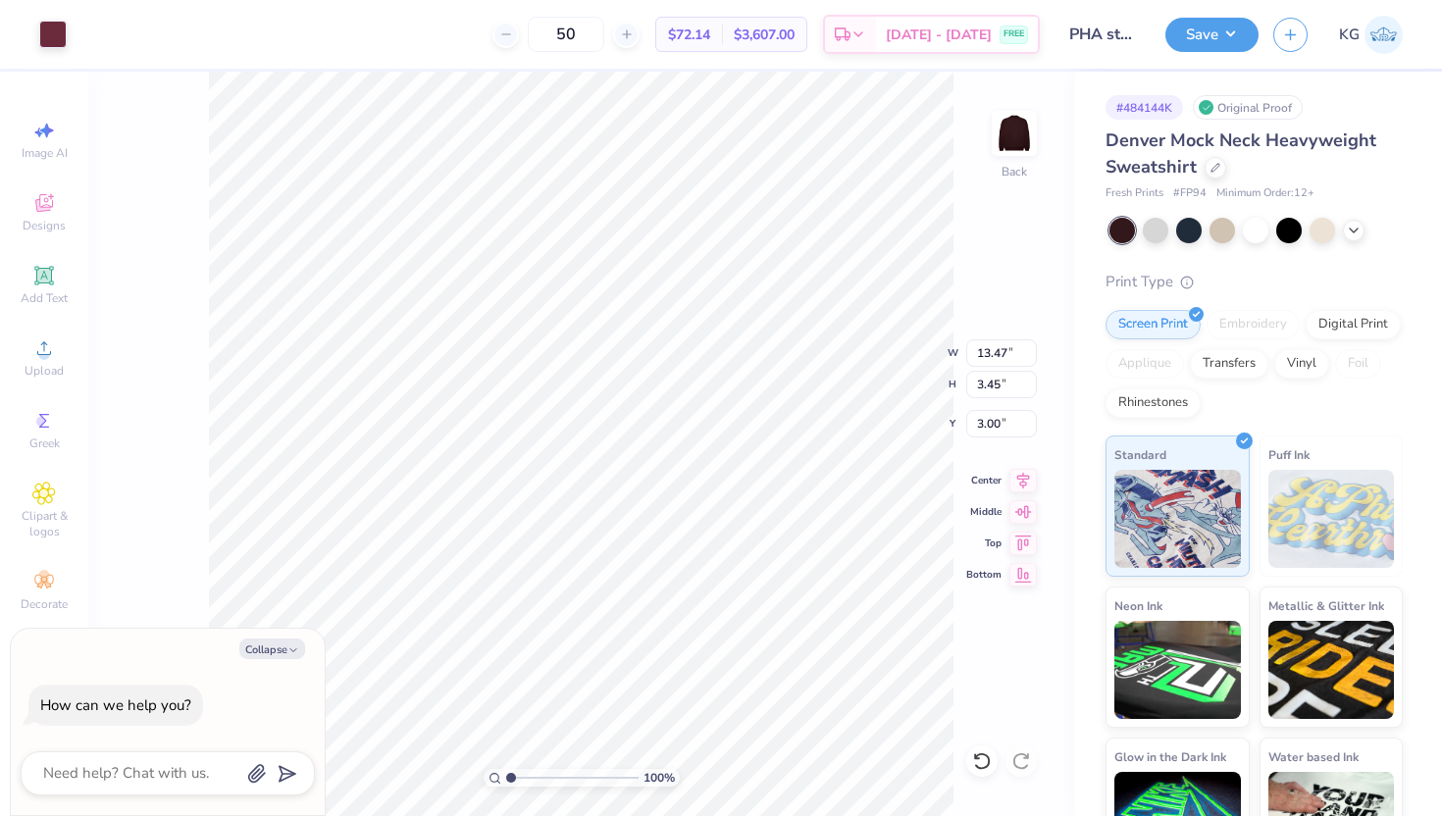
type textarea "x"
type input "2.67"
type textarea "x"
type input "14.61"
type input "3.74"
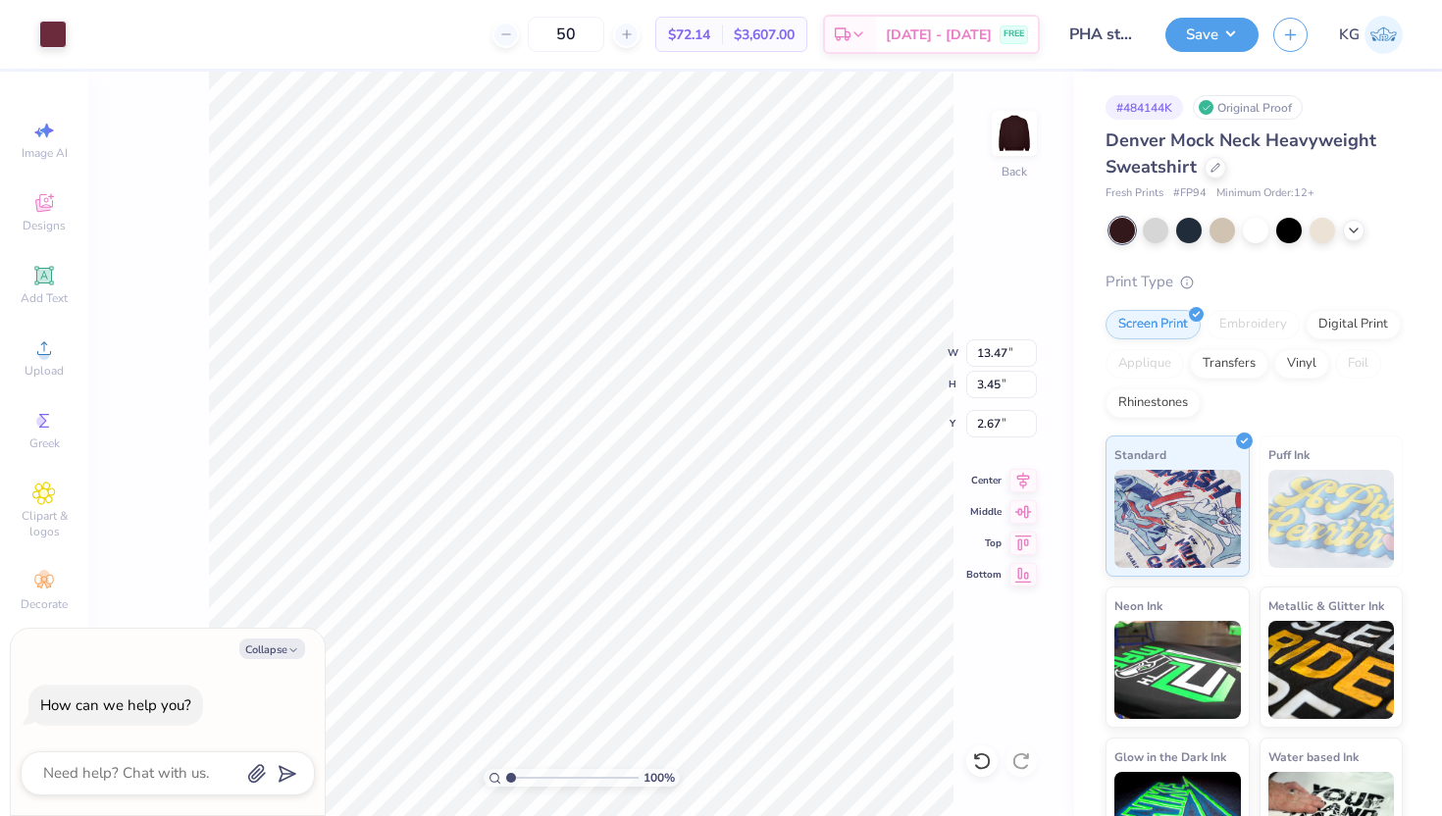
type input "2.38"
type textarea "x"
type input "2.34"
type textarea "x"
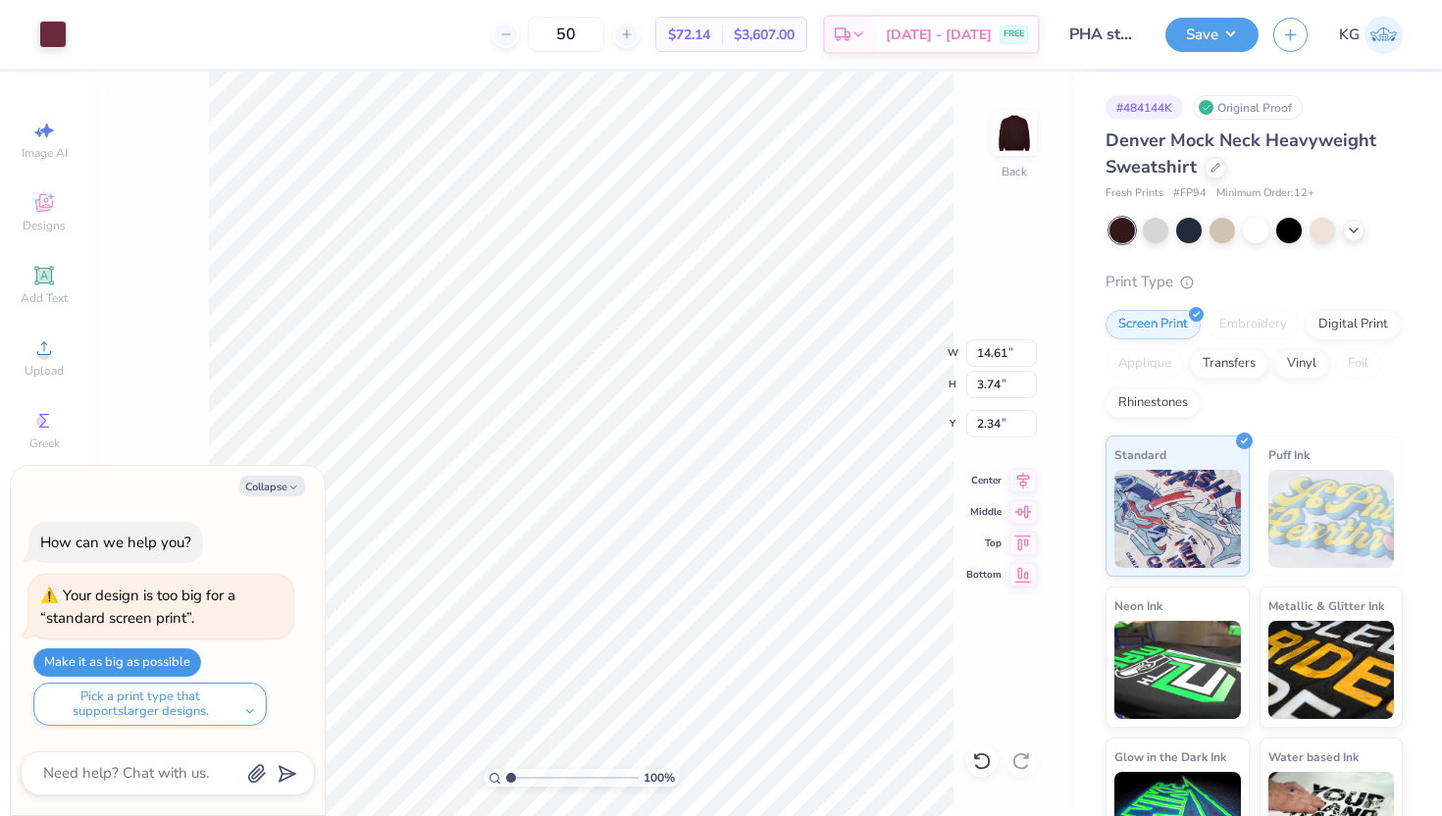
click at [143, 665] on button "Make it as big as possible" at bounding box center [117, 663] width 168 height 28
type input "15.00"
type input "3.84"
type input "2.24"
click at [1019, 478] on icon at bounding box center [1023, 478] width 27 height 24
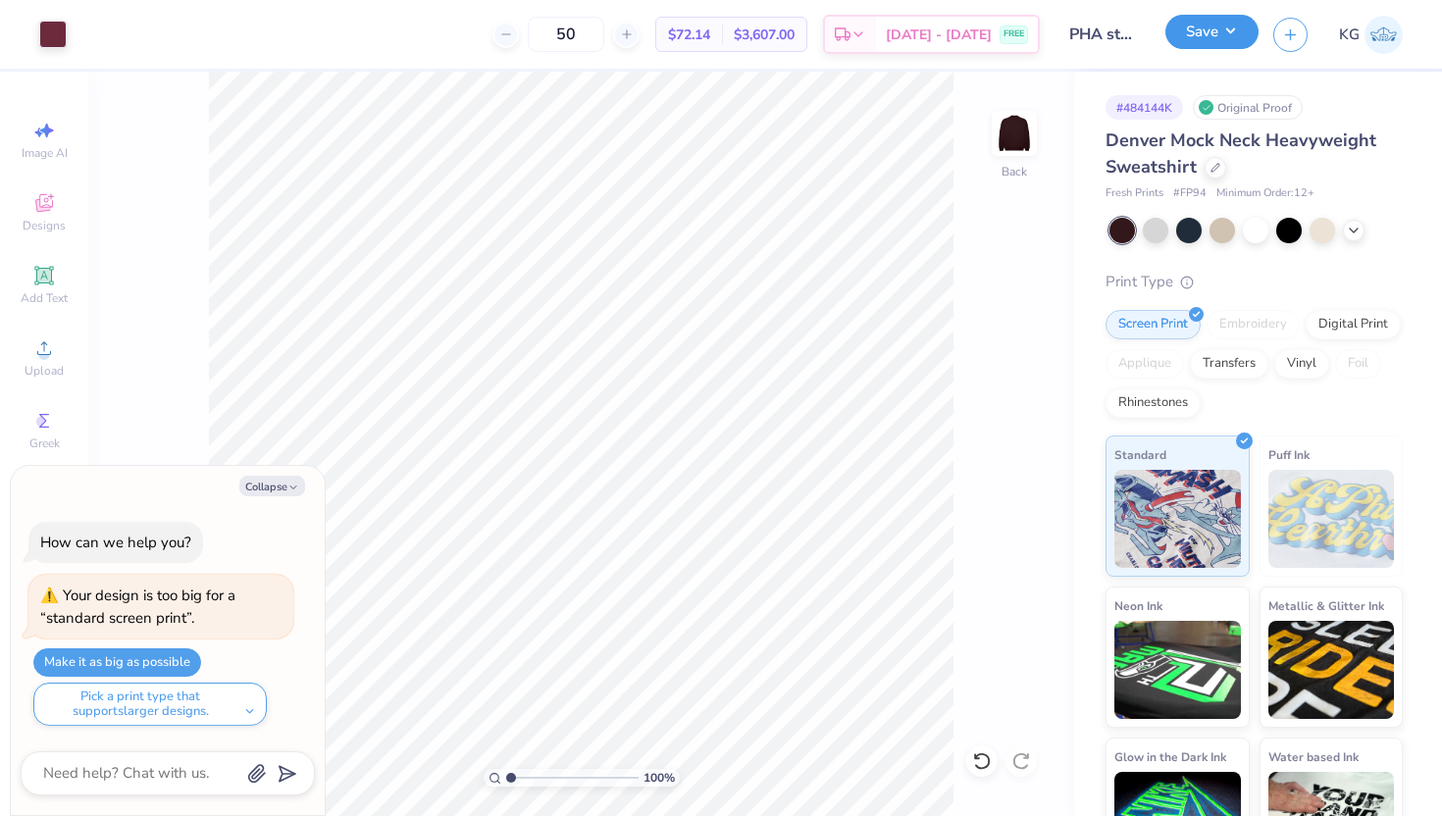
click at [1218, 20] on button "Save" at bounding box center [1212, 32] width 93 height 34
type textarea "x"
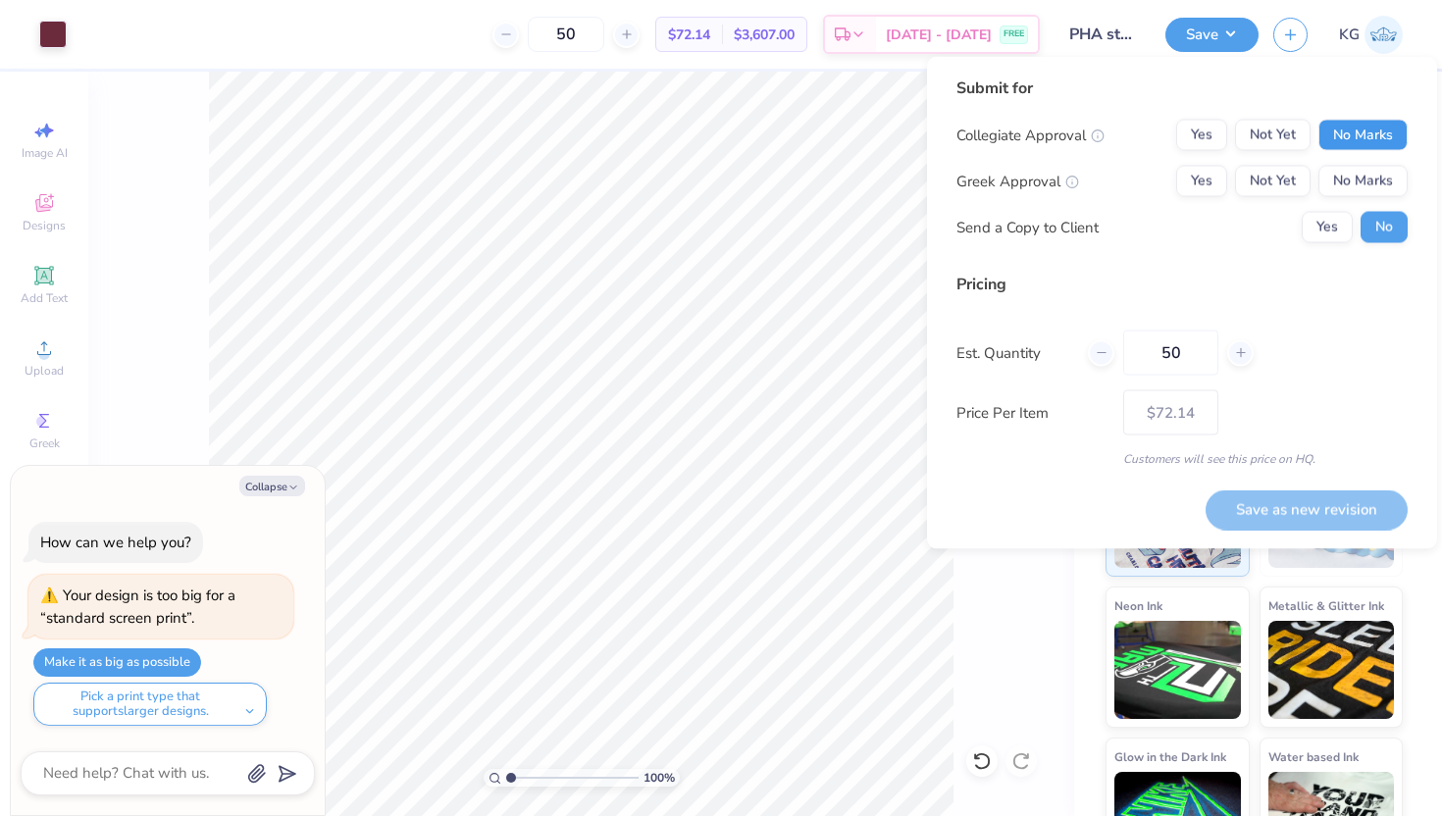
click at [1337, 138] on button "No Marks" at bounding box center [1363, 135] width 89 height 31
click at [1197, 182] on button "Yes" at bounding box center [1201, 181] width 51 height 31
click at [1281, 520] on button "Save as new revision" at bounding box center [1307, 510] width 202 height 40
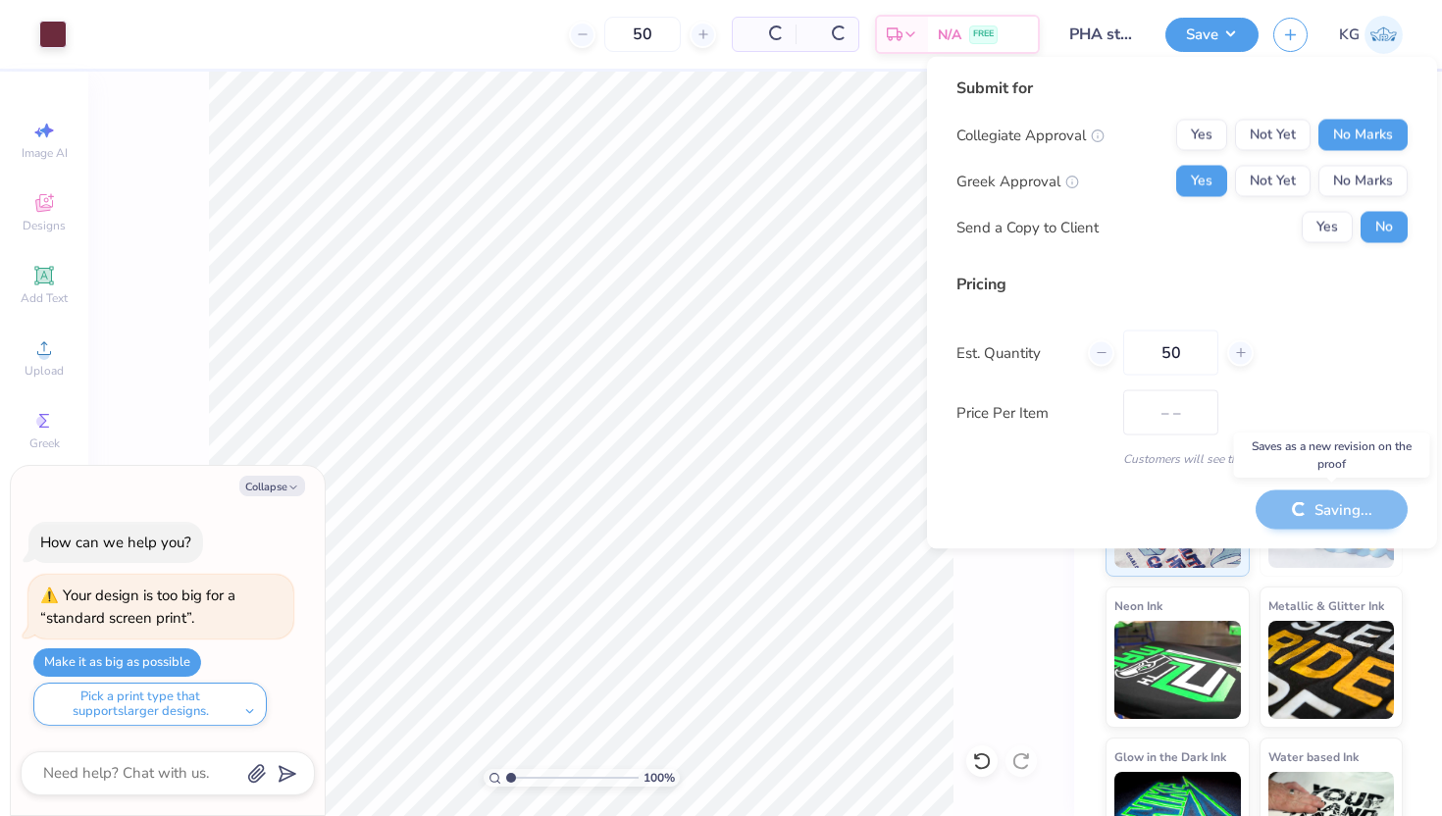
type input "$72.14"
type textarea "x"
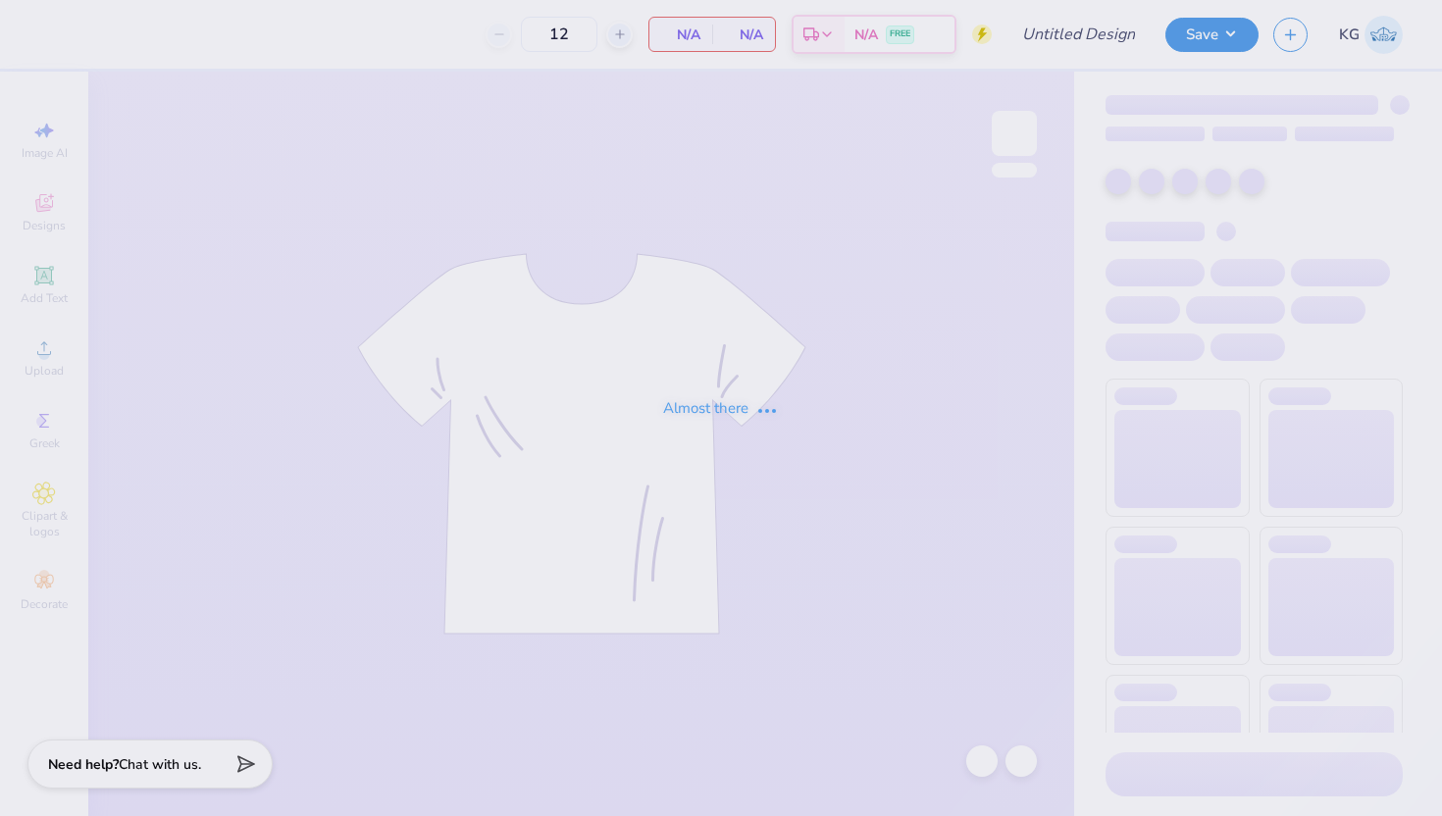
type input "PHA store"
type input "50"
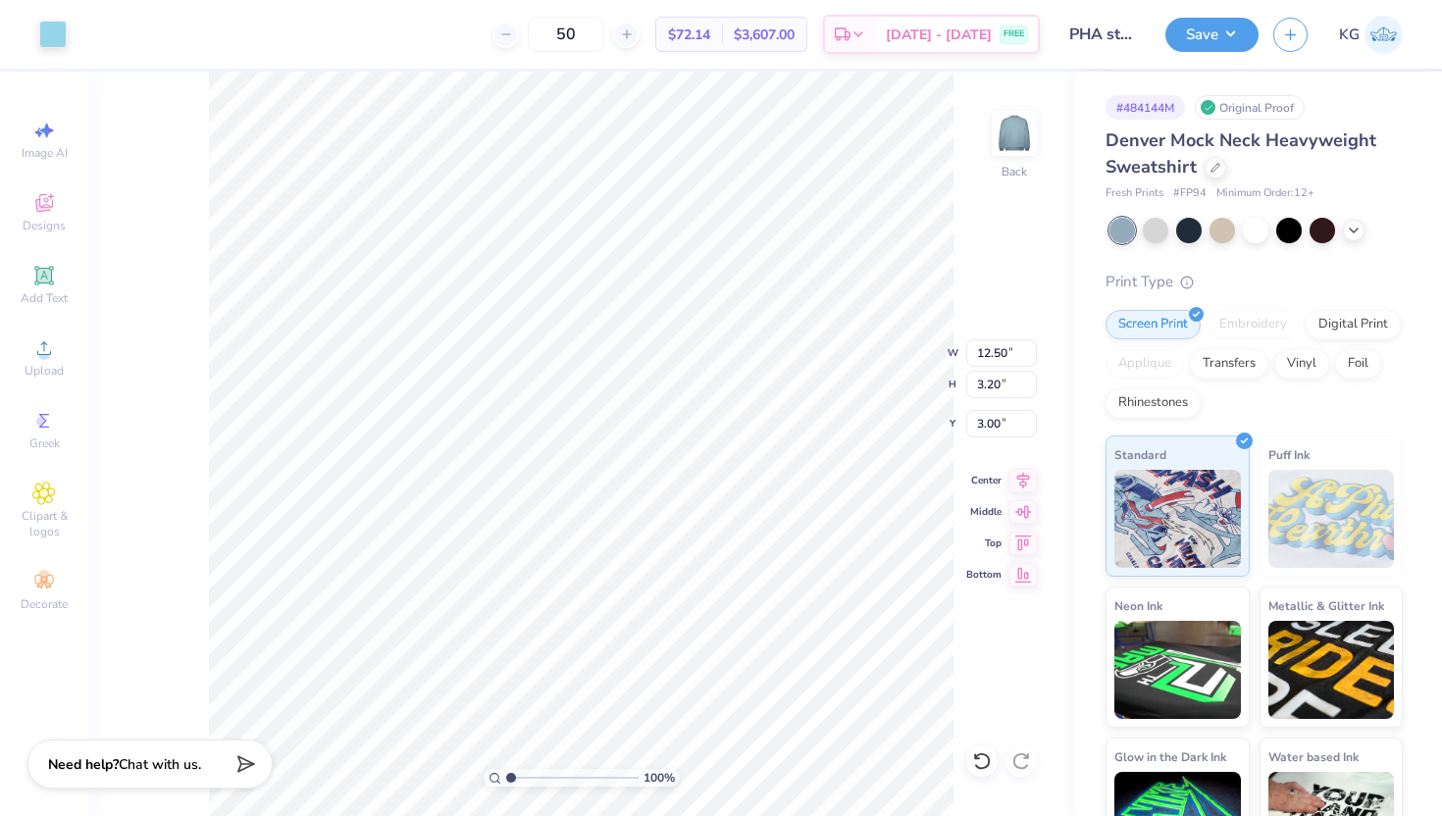
type input "3.87"
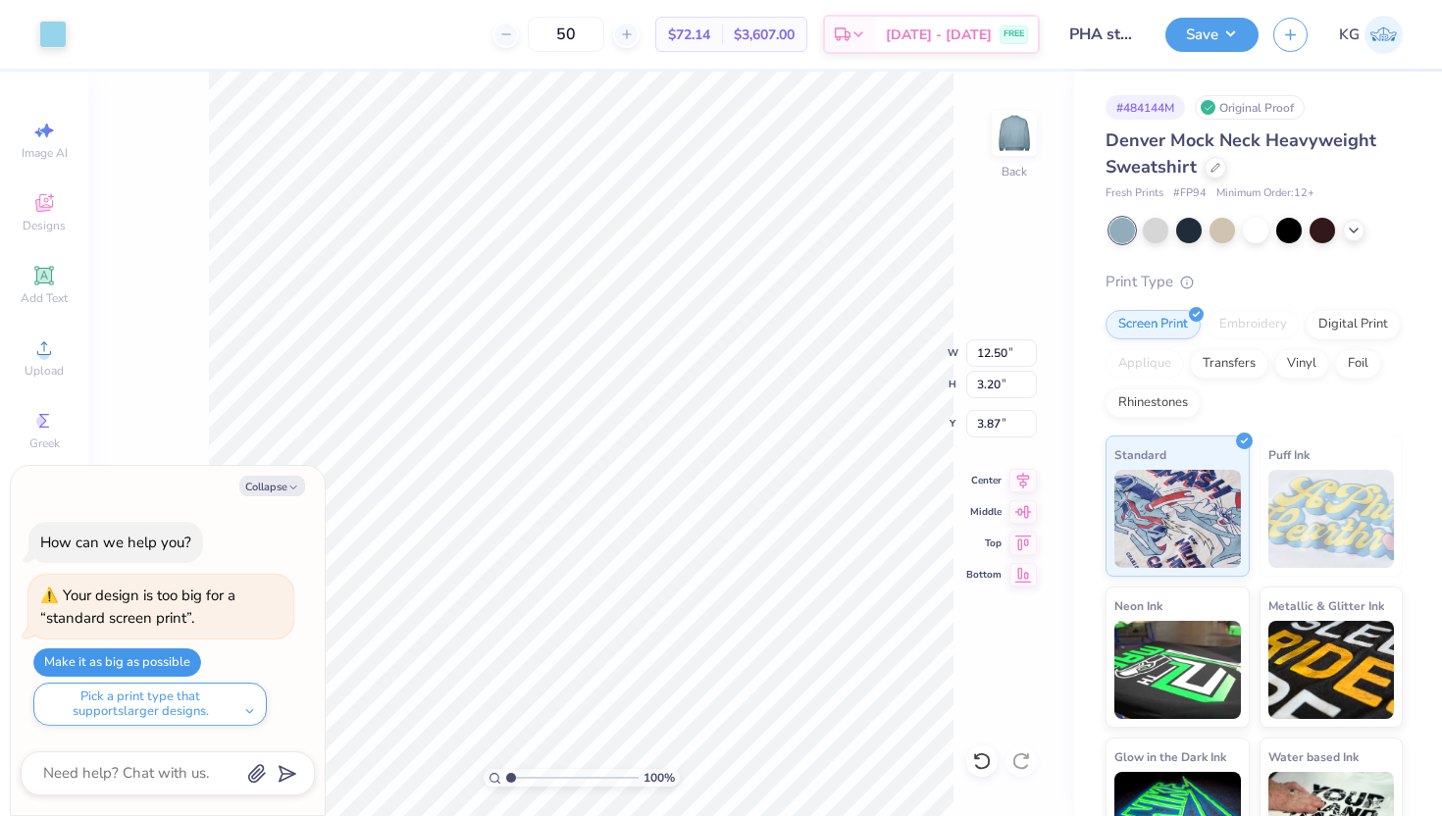
click at [78, 659] on button "Make it as big as possible" at bounding box center [117, 663] width 168 height 28
type input "15.00"
type input "3.84"
type input "3.23"
click at [1016, 481] on icon at bounding box center [1023, 478] width 27 height 24
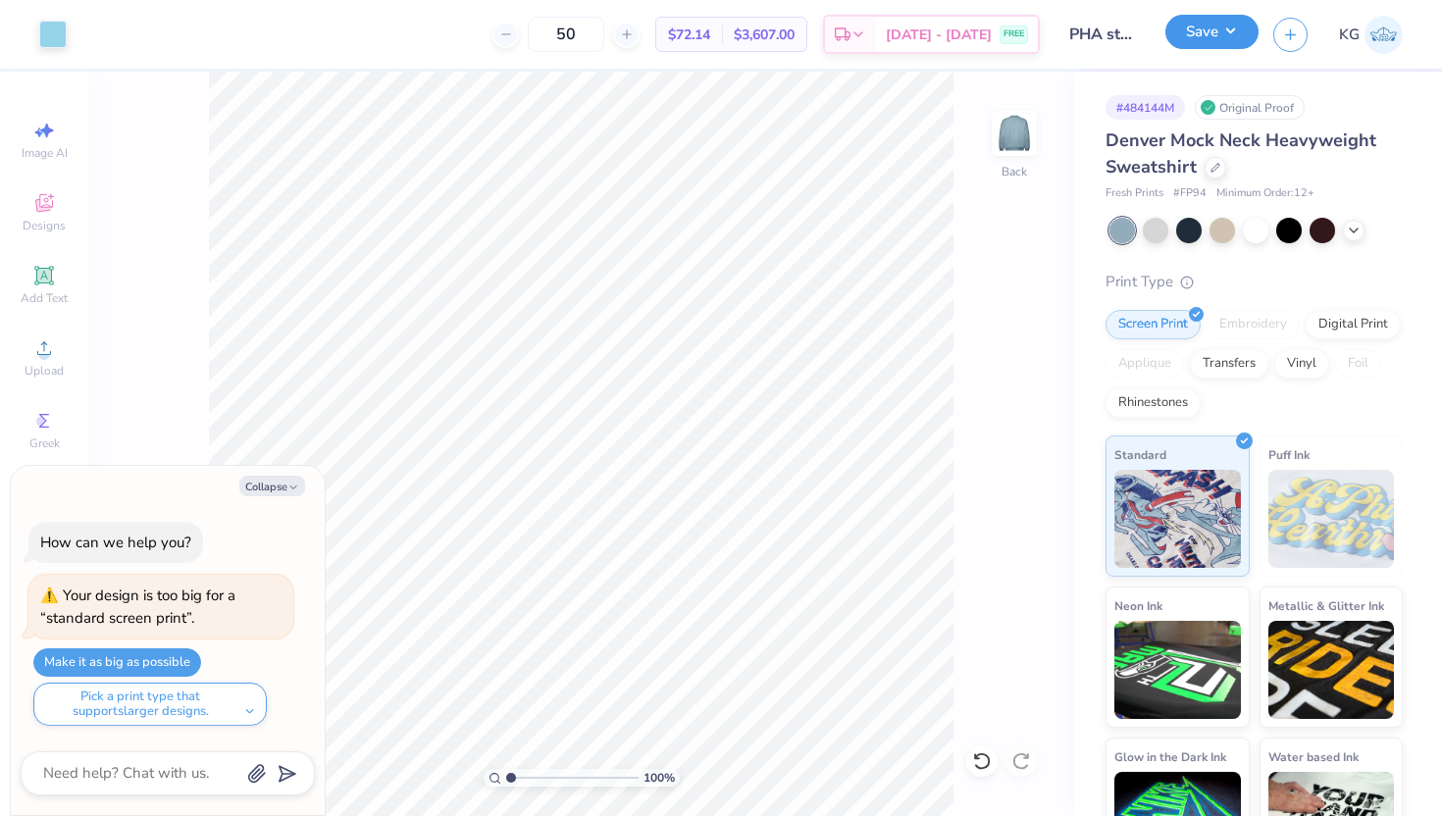
click at [1222, 34] on button "Save" at bounding box center [1212, 32] width 93 height 34
type textarea "x"
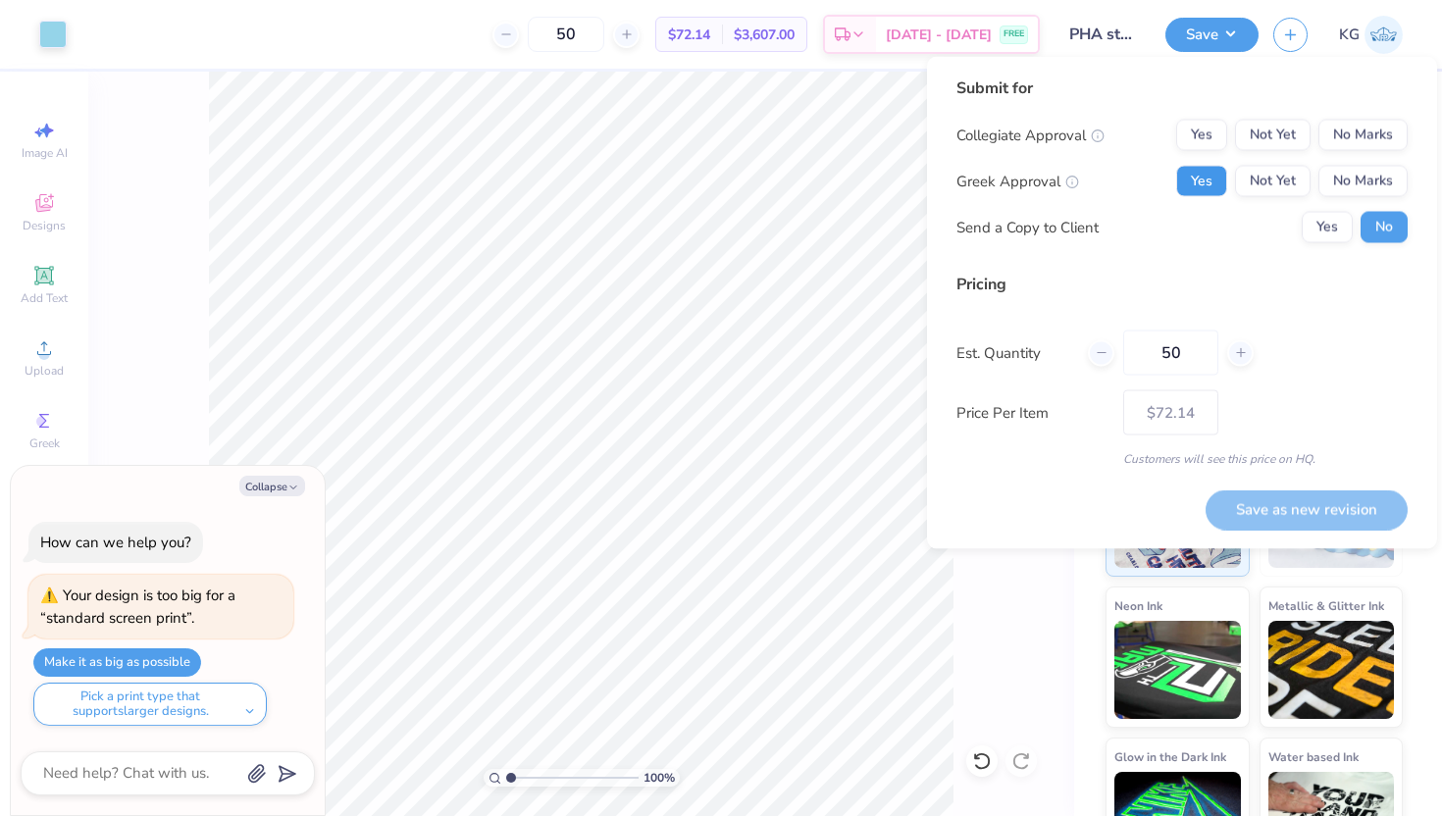
click at [1201, 178] on button "Yes" at bounding box center [1201, 181] width 51 height 31
click at [1362, 138] on button "No Marks" at bounding box center [1363, 135] width 89 height 31
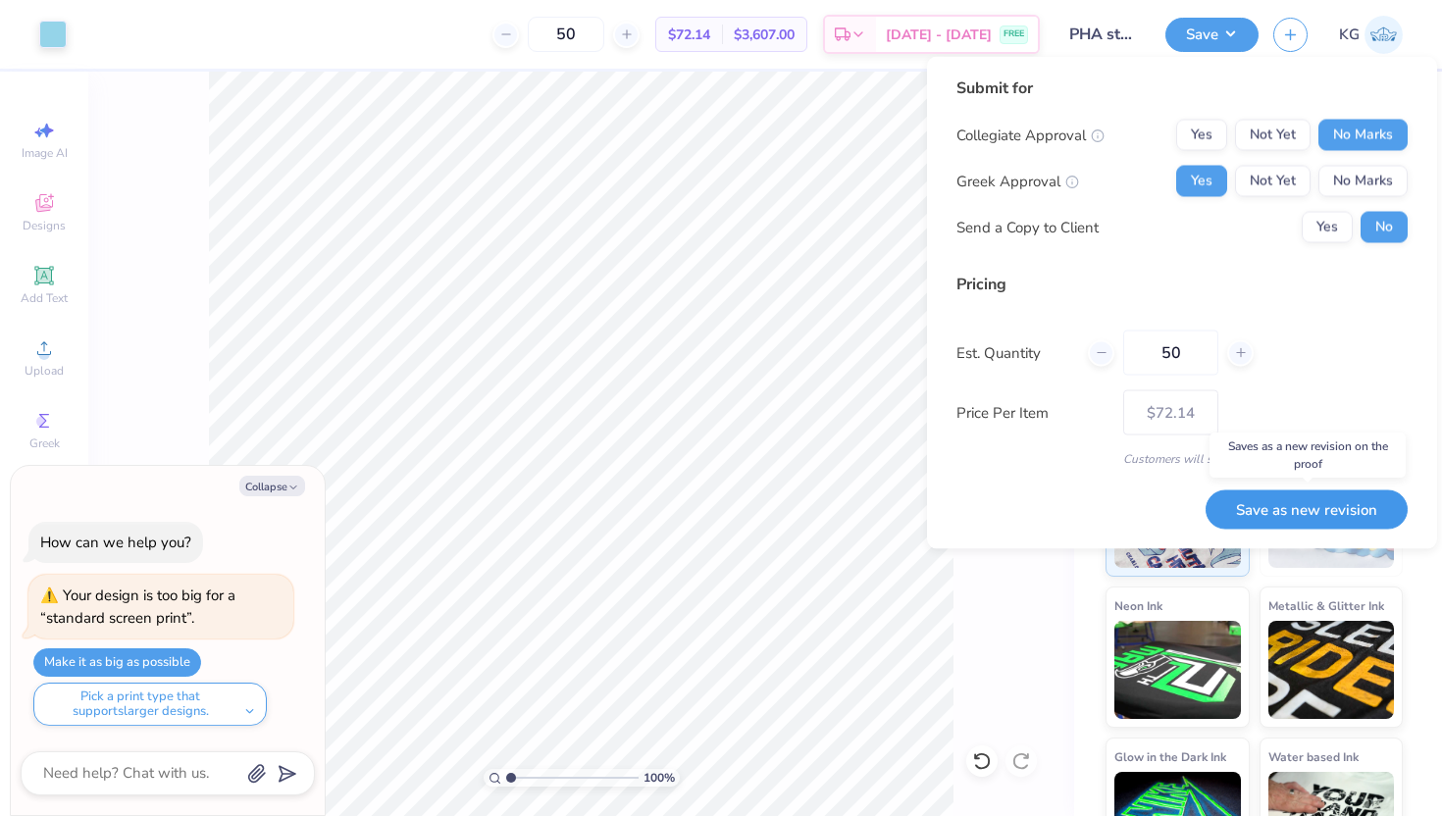
click at [1300, 514] on button "Save as new revision" at bounding box center [1307, 510] width 202 height 40
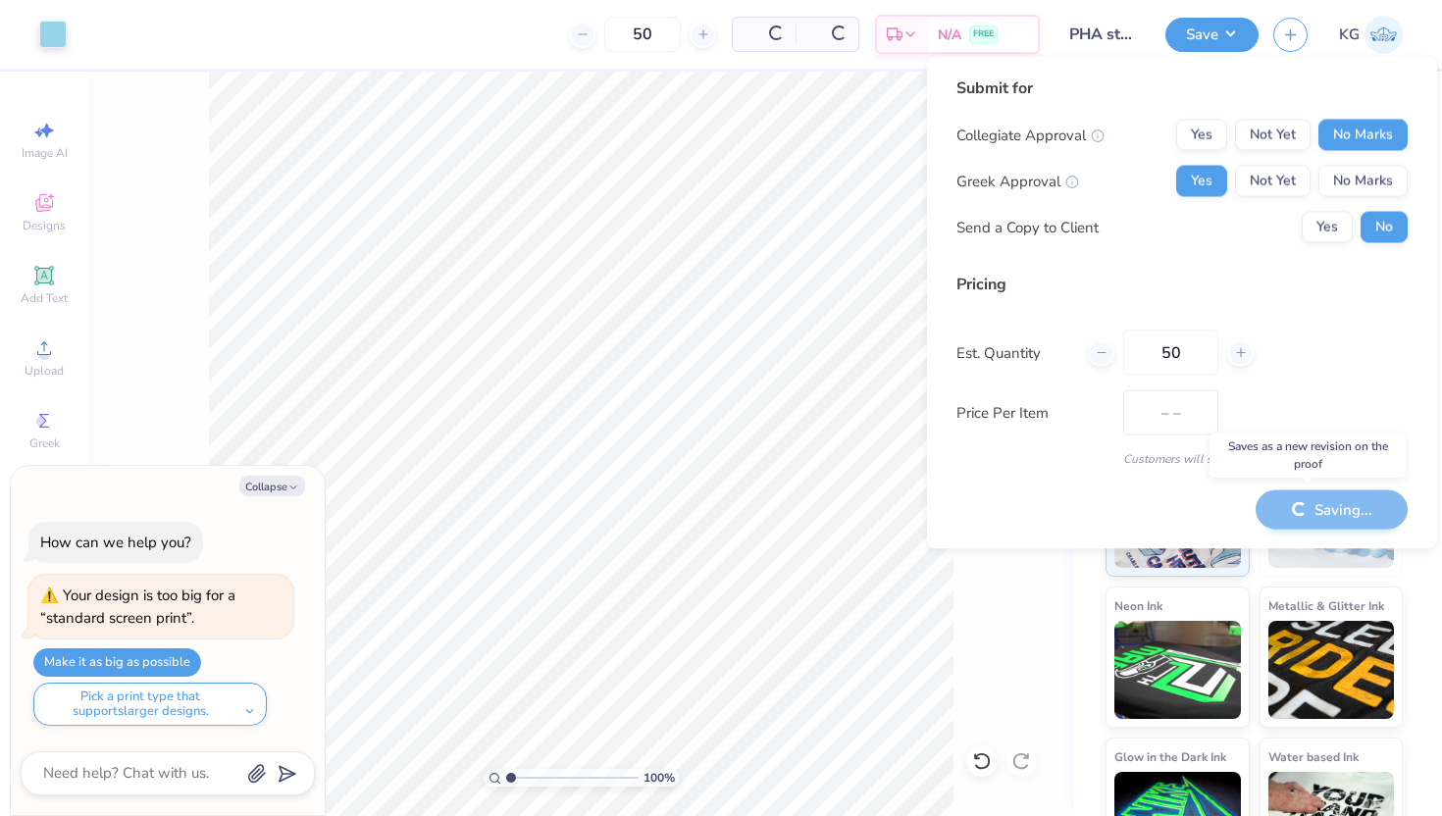
type input "$72.14"
type textarea "x"
